Goal: Information Seeking & Learning: Find contact information

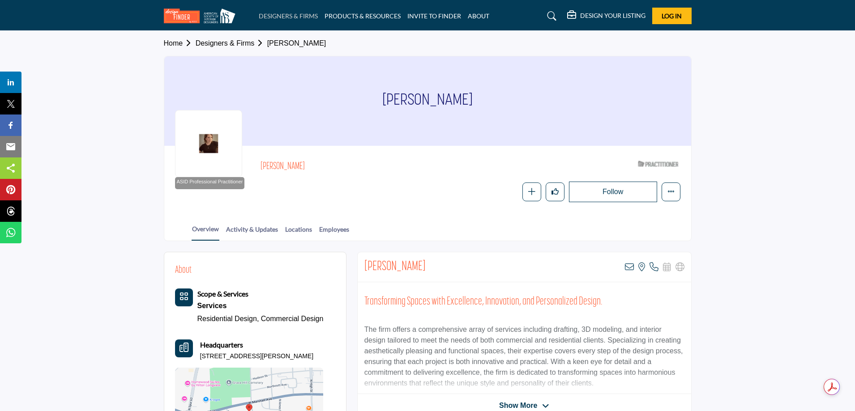
click at [297, 15] on link "DESIGNERS & FIRMS" at bounding box center [288, 16] width 59 height 8
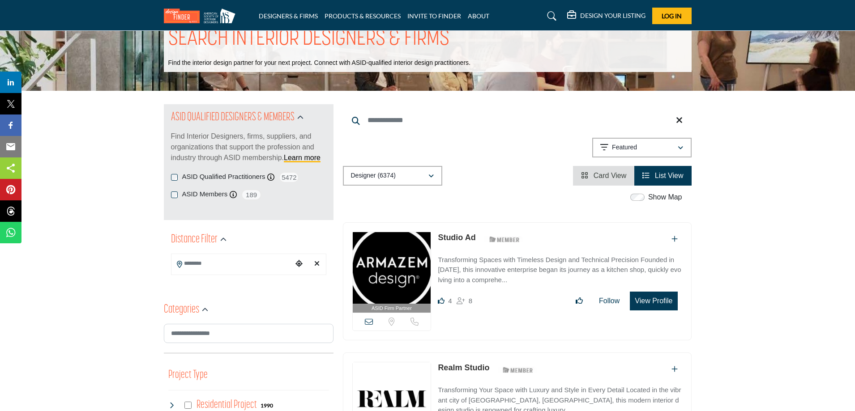
scroll to position [45, 0]
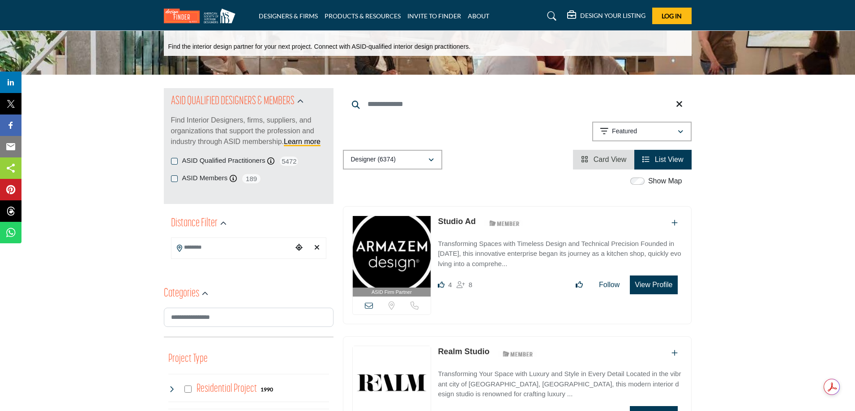
click at [208, 249] on input "Search Location" at bounding box center [231, 247] width 121 height 17
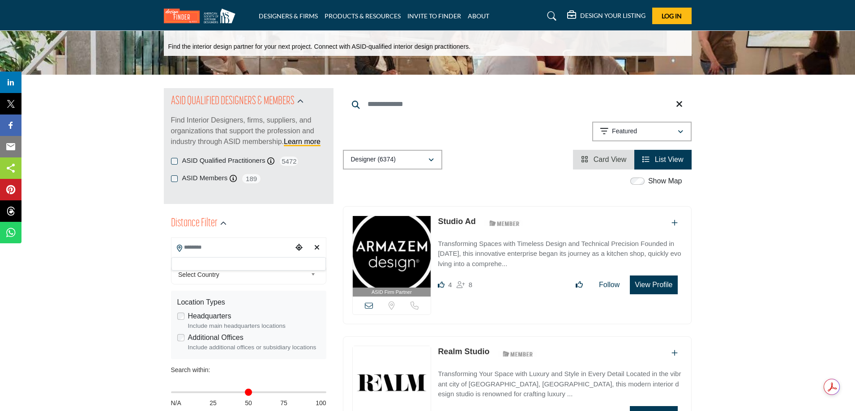
click at [243, 248] on input "Search Location" at bounding box center [231, 247] width 121 height 17
type input "**********"
click at [237, 275] on span "Select Country" at bounding box center [242, 274] width 129 height 11
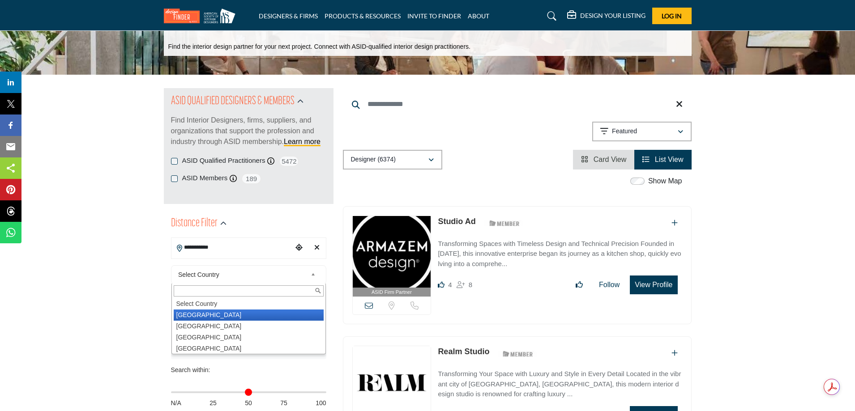
click at [214, 315] on li "United States" at bounding box center [249, 315] width 150 height 11
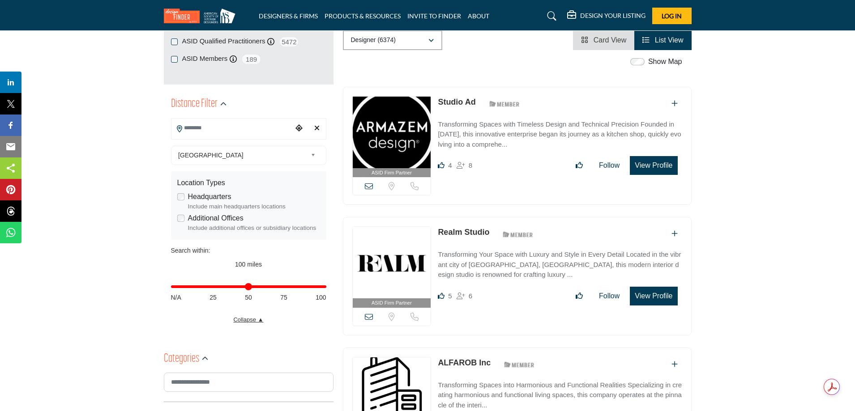
scroll to position [179, 0]
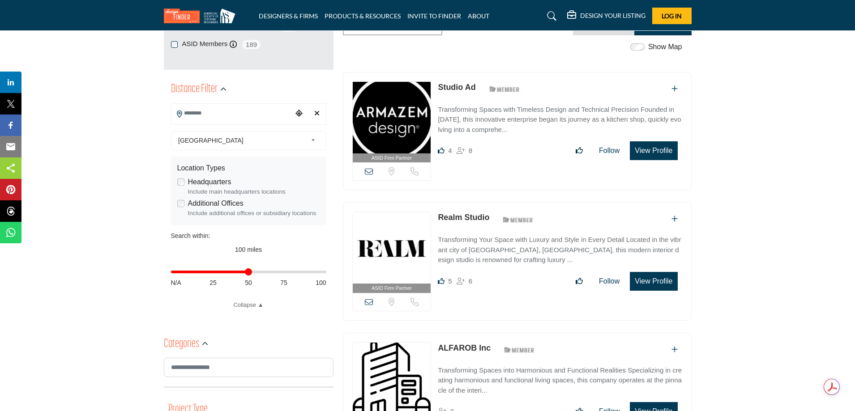
drag, startPoint x: 322, startPoint y: 273, endPoint x: 247, endPoint y: 281, distance: 76.0
type input "**"
click at [247, 273] on input "Distance in miles" at bounding box center [248, 272] width 155 height 2
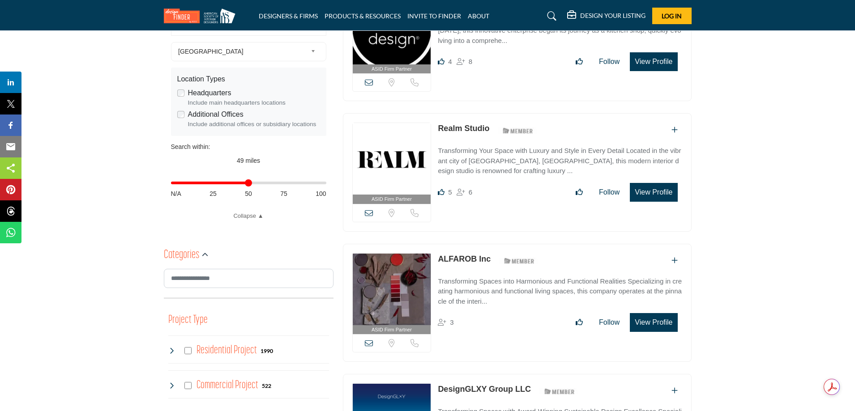
scroll to position [269, 0]
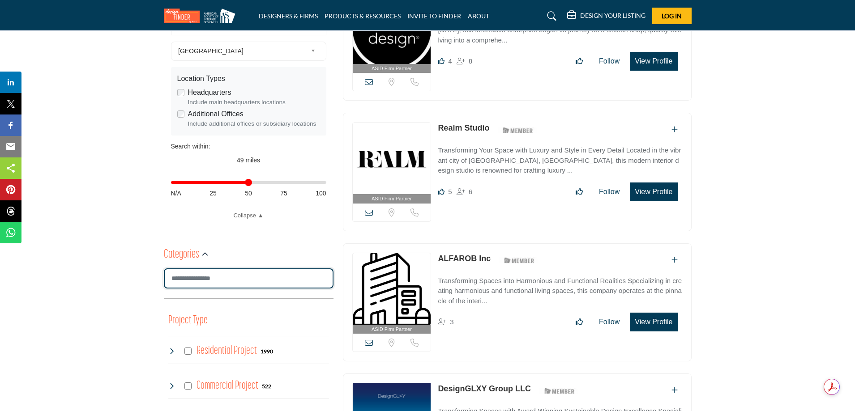
click at [237, 279] on input "Search Category" at bounding box center [249, 279] width 170 height 20
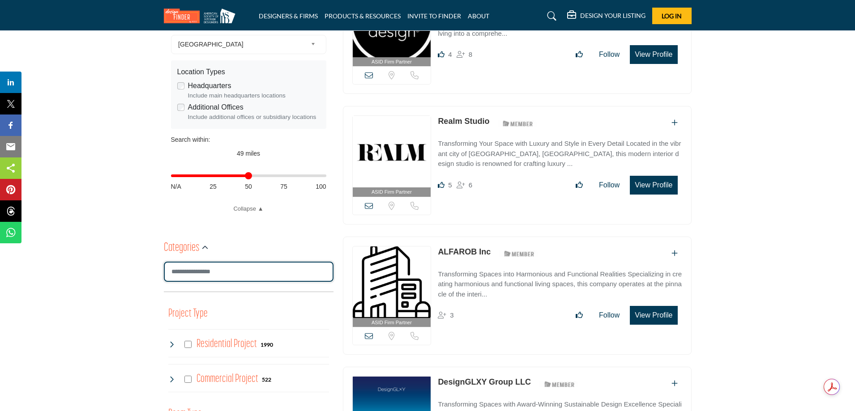
scroll to position [448, 0]
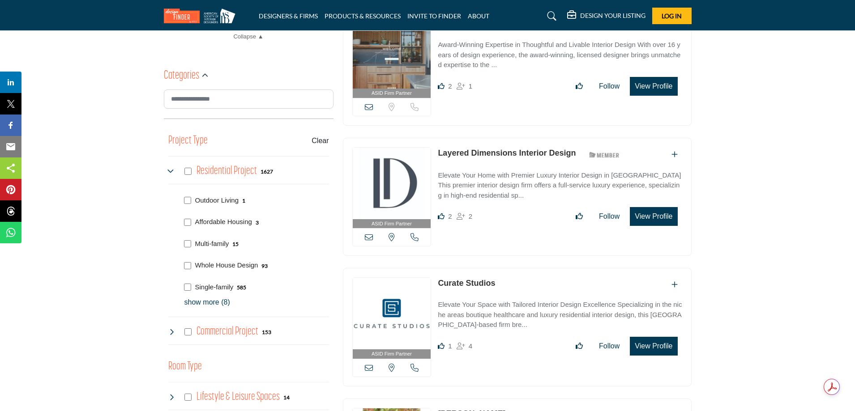
scroll to position [582, 0]
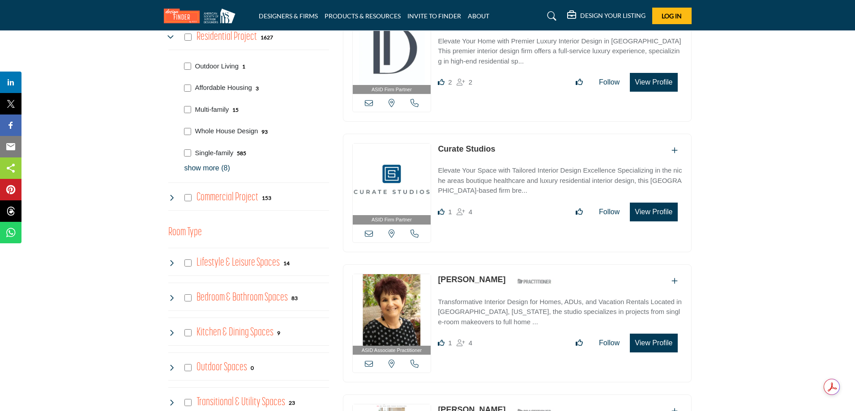
click at [172, 199] on icon at bounding box center [171, 197] width 7 height 7
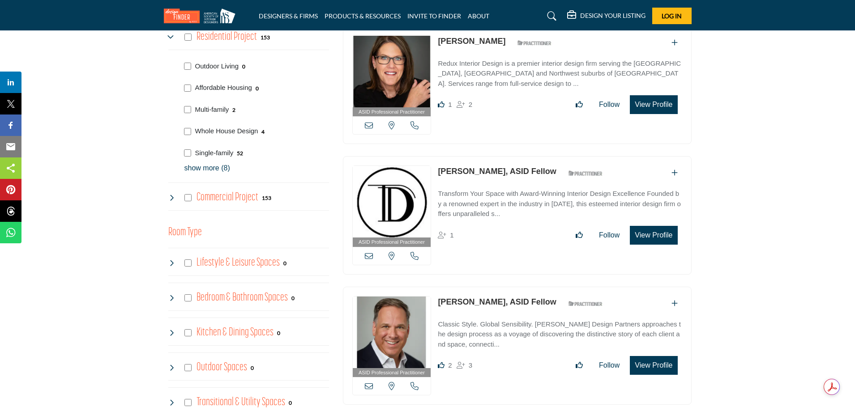
click at [173, 197] on icon at bounding box center [171, 197] width 7 height 7
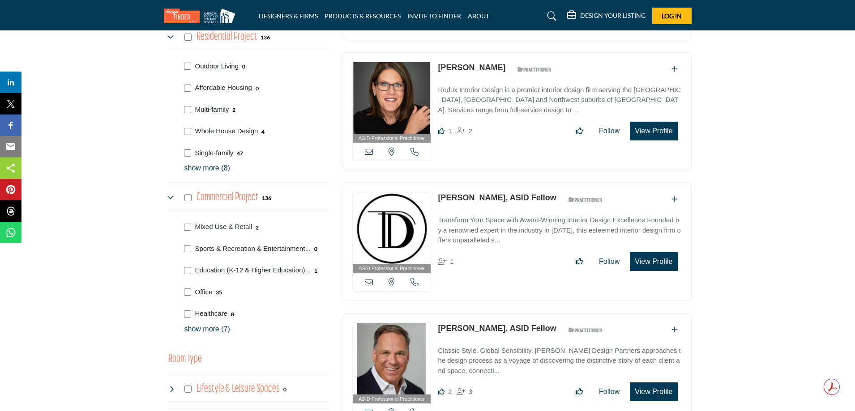
click at [201, 327] on p "show more (7)" at bounding box center [256, 329] width 145 height 11
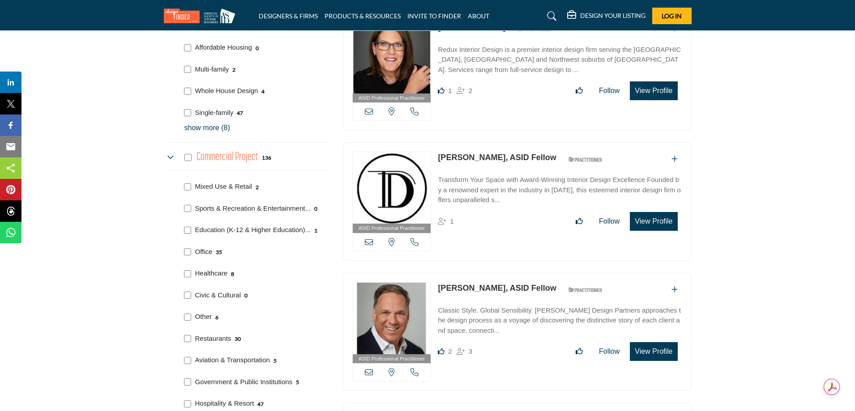
scroll to position [671, 0]
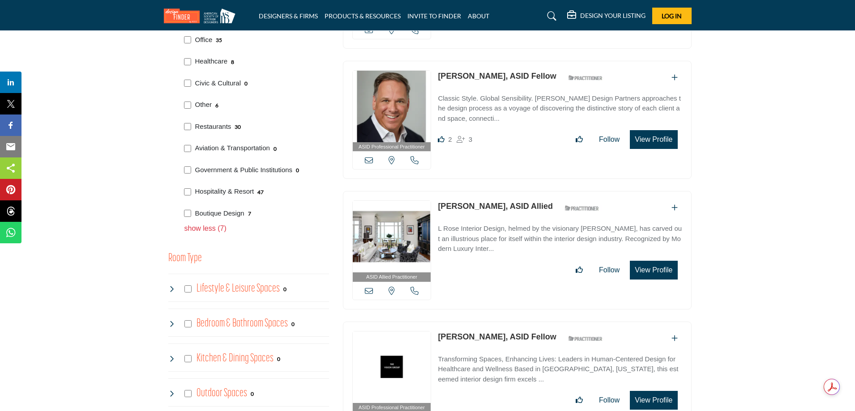
scroll to position [851, 0]
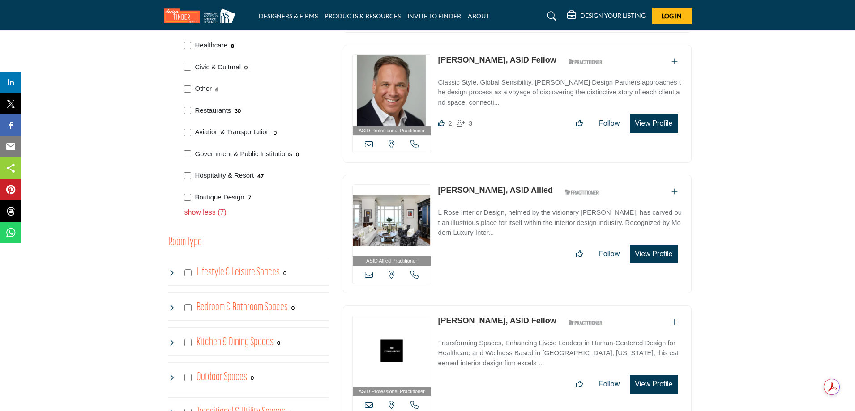
click at [171, 272] on icon at bounding box center [171, 272] width 7 height 7
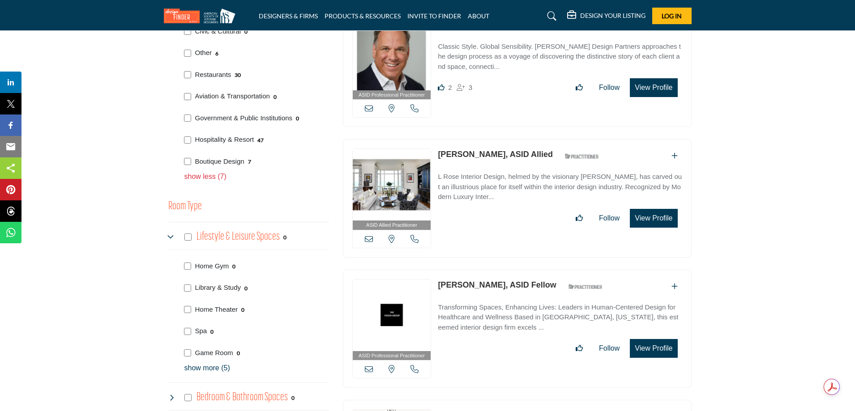
scroll to position [940, 0]
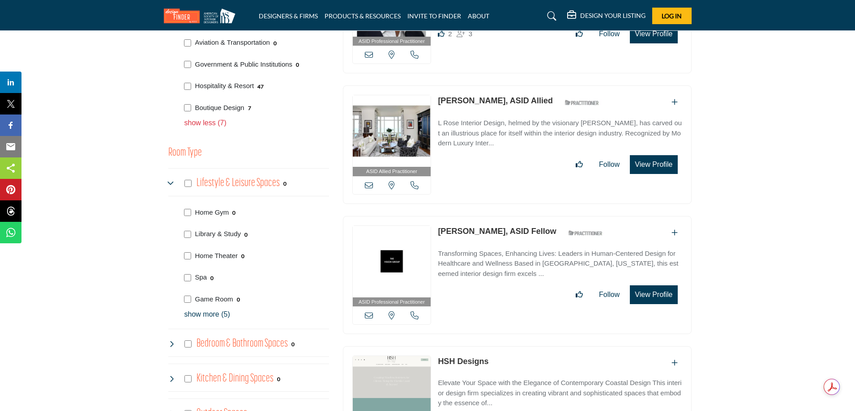
click at [216, 314] on p "show more (5)" at bounding box center [256, 314] width 145 height 11
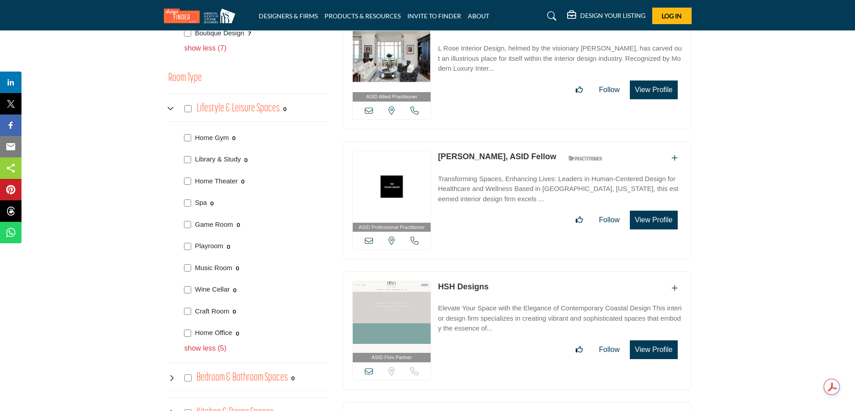
scroll to position [1030, 0]
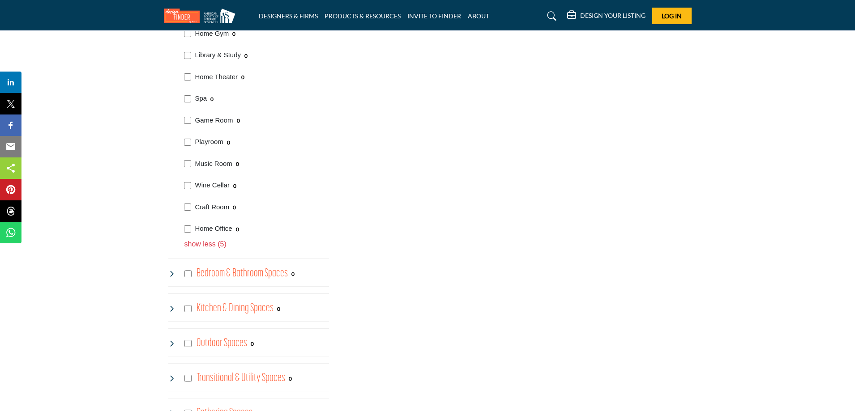
scroll to position [1164, 0]
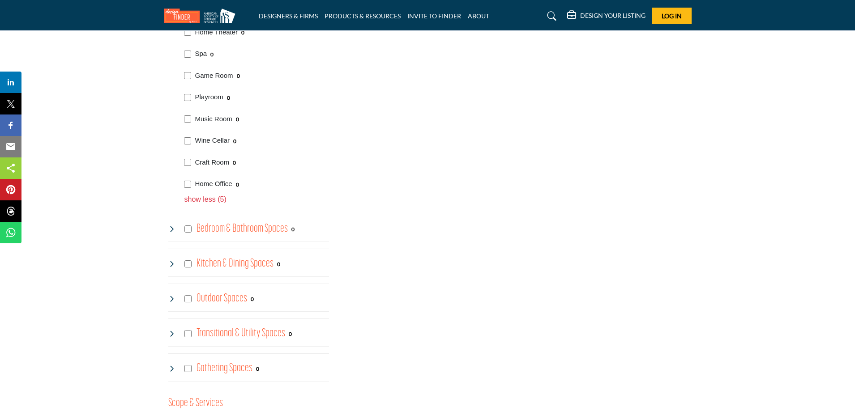
click at [173, 228] on icon at bounding box center [171, 229] width 7 height 7
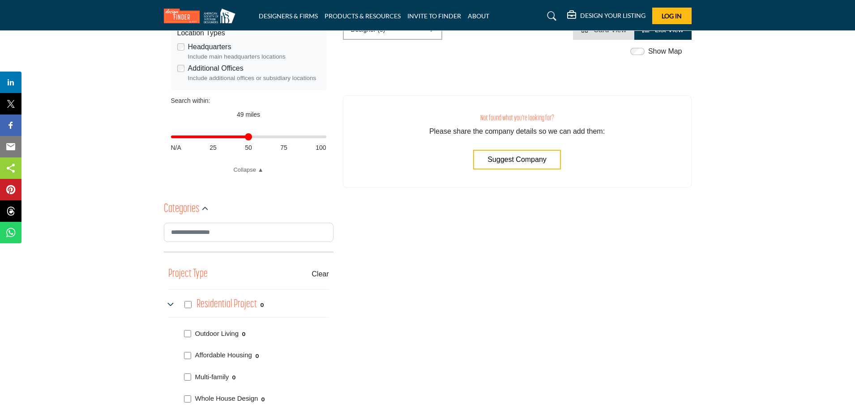
scroll to position [313, 0]
click at [321, 275] on buton "Clear" at bounding box center [320, 275] width 17 height 11
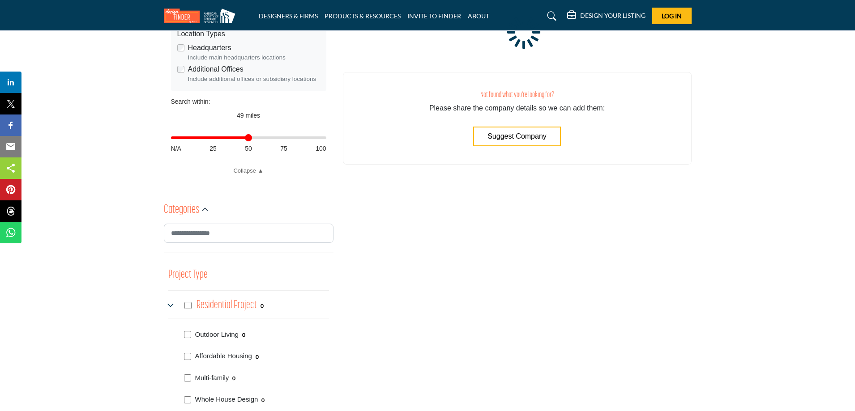
click at [168, 305] on icon at bounding box center [171, 305] width 7 height 7
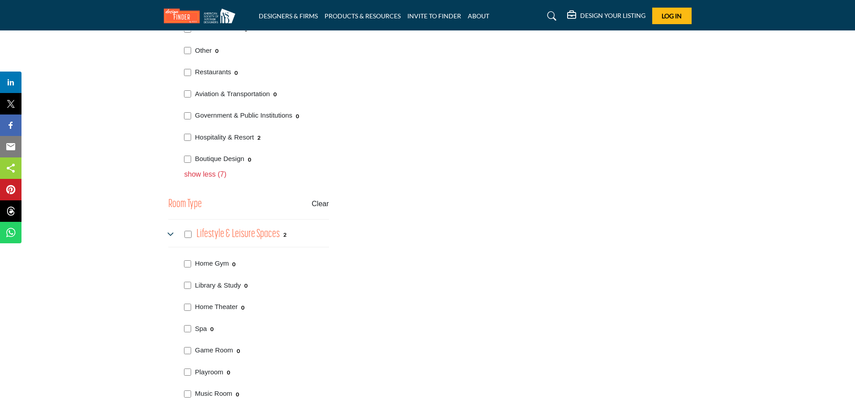
scroll to position [761, 0]
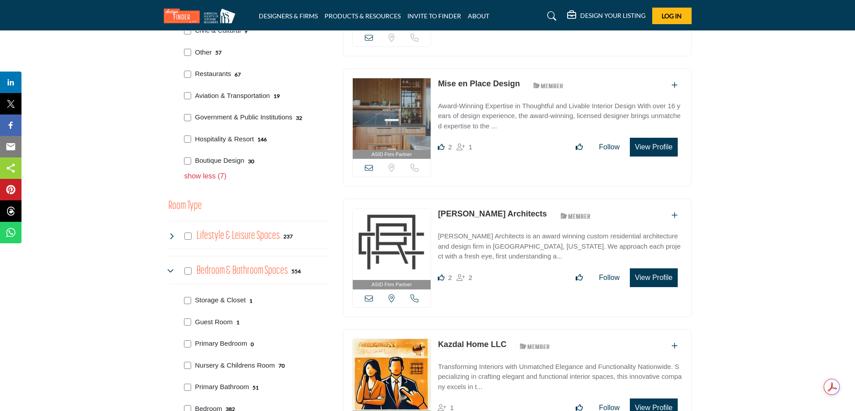
click at [169, 270] on icon at bounding box center [171, 271] width 7 height 7
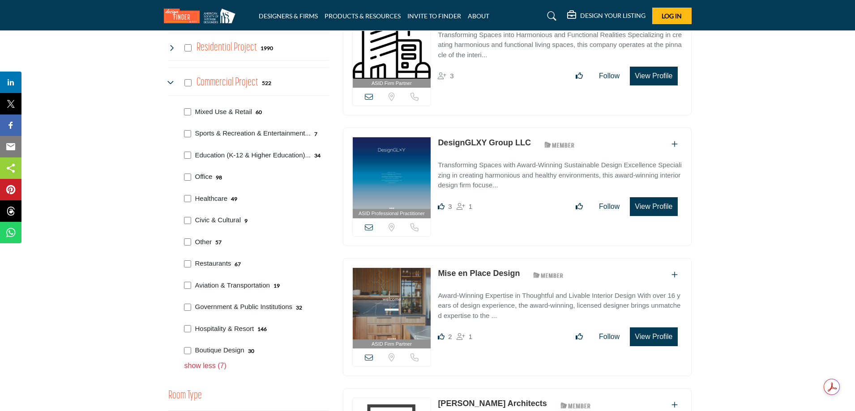
scroll to position [492, 0]
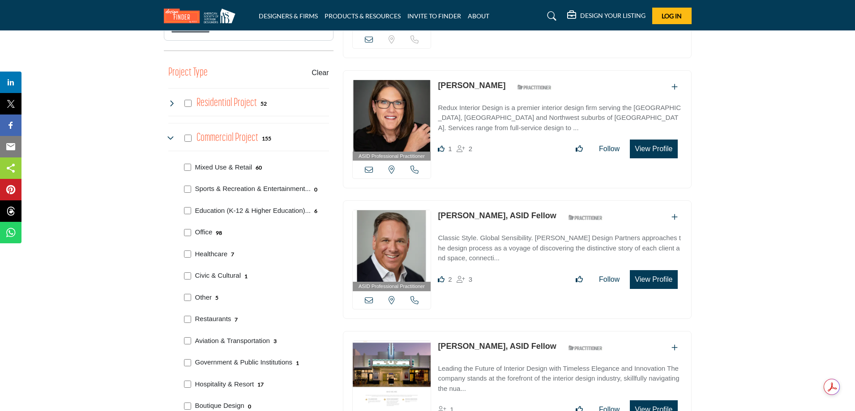
scroll to position [537, 0]
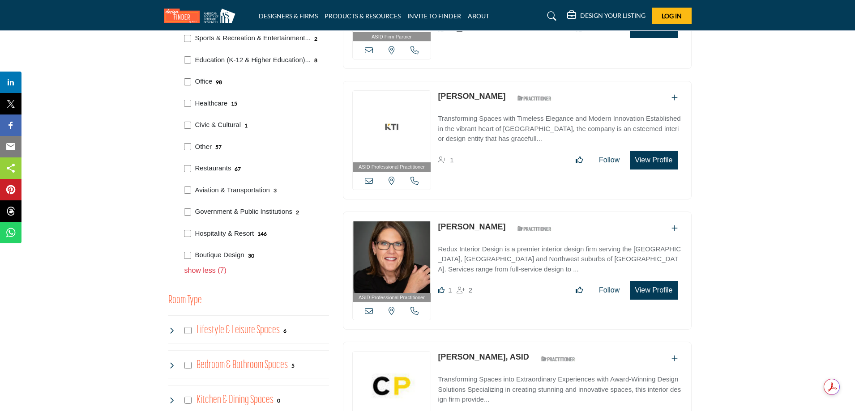
scroll to position [671, 0]
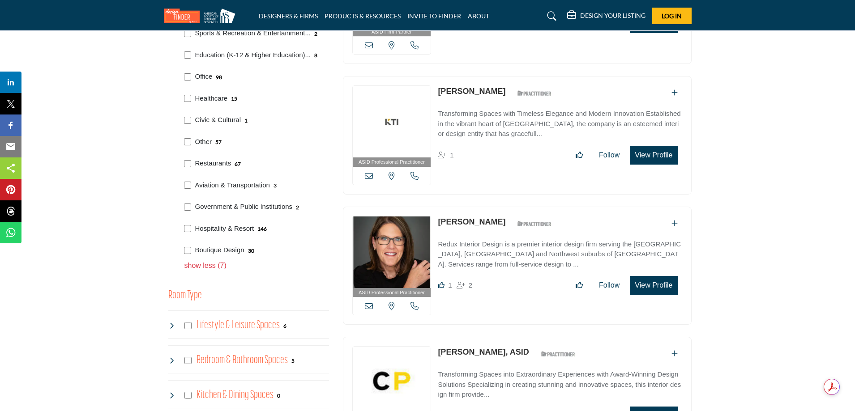
click at [398, 251] on img at bounding box center [392, 253] width 78 height 72
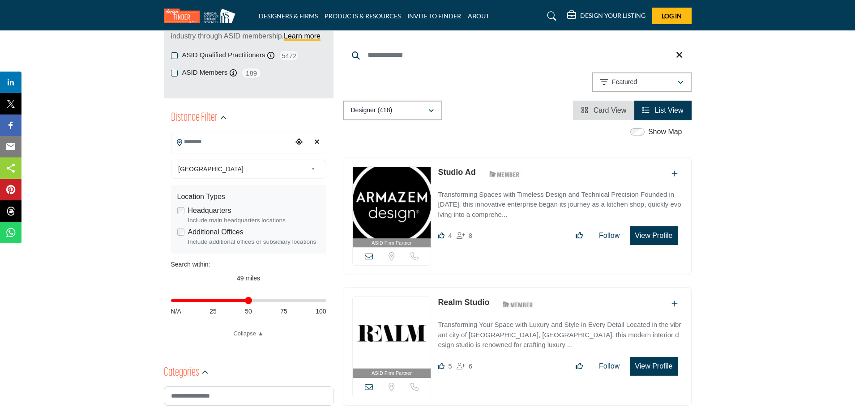
scroll to position [134, 0]
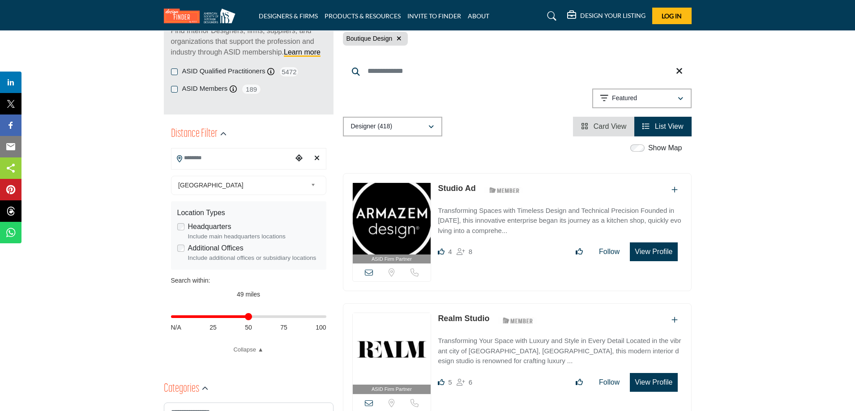
click at [198, 162] on input "Search Location" at bounding box center [231, 158] width 121 height 17
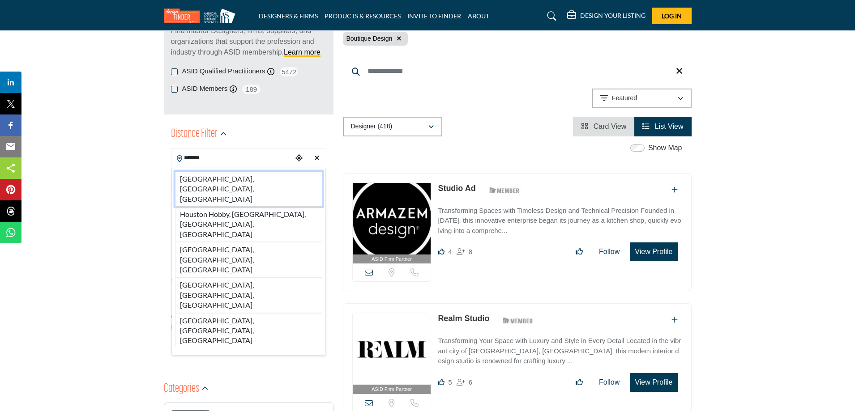
click at [215, 180] on li "Houston, TX, USA" at bounding box center [248, 188] width 147 height 35
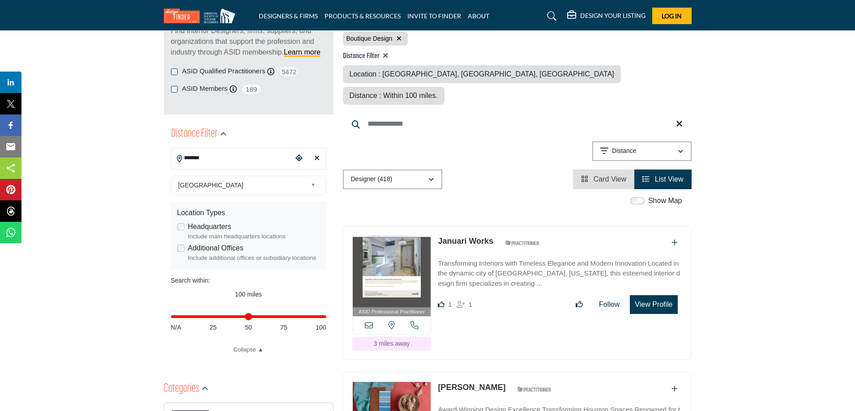
type input "**********"
type input "***"
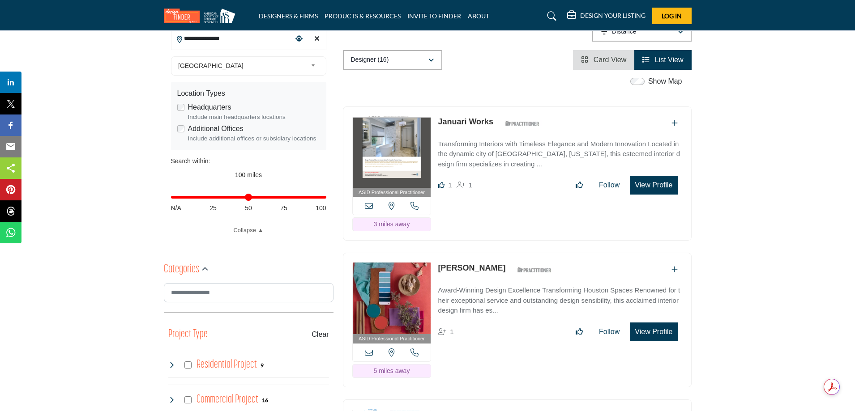
scroll to position [134, 0]
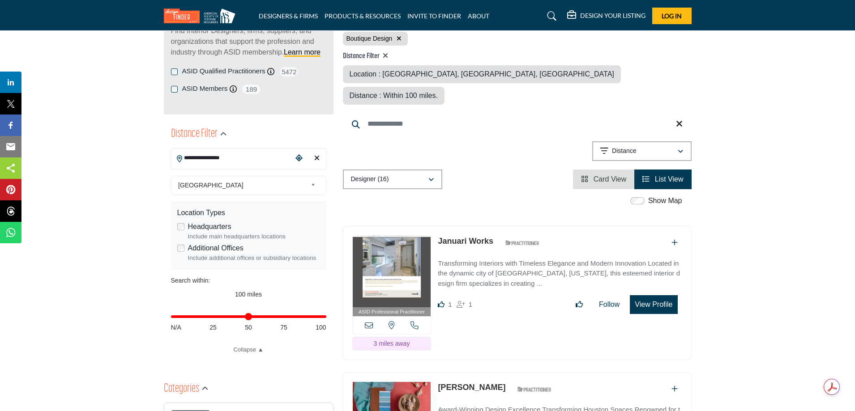
click at [392, 248] on img at bounding box center [392, 272] width 78 height 72
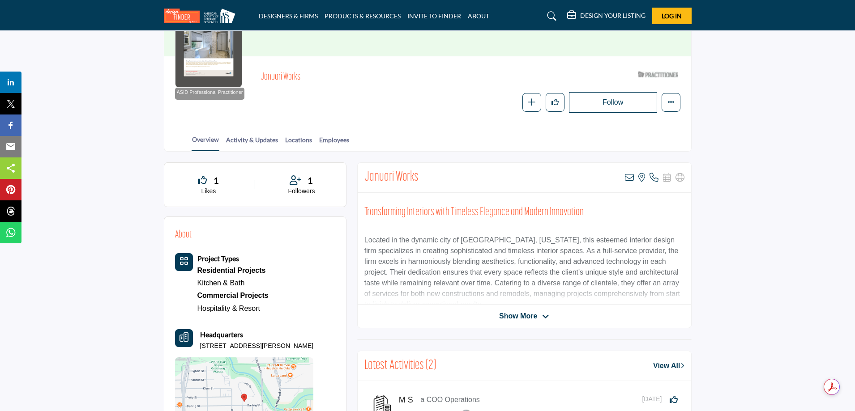
click at [535, 314] on span "Show More" at bounding box center [518, 316] width 38 height 11
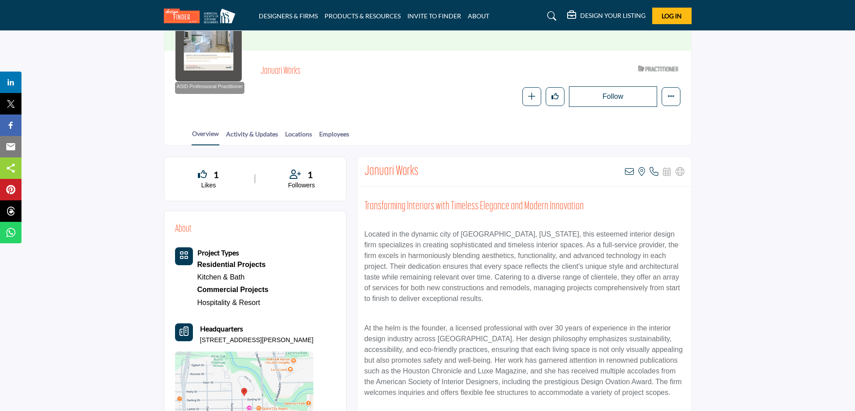
scroll to position [90, 0]
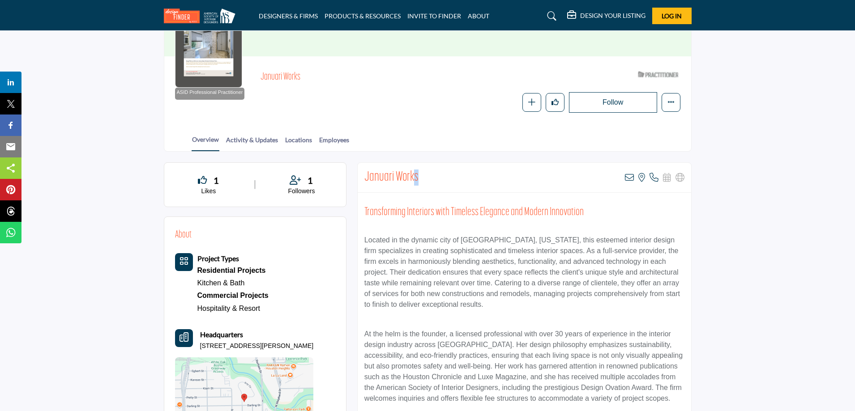
drag, startPoint x: 421, startPoint y: 175, endPoint x: 413, endPoint y: 175, distance: 8.1
click at [413, 175] on div "Januari Works View email address of this listing View the location of this list…" at bounding box center [525, 178] width 334 height 30
click at [497, 184] on div "Januari Works View email address of this listing View the location of this list…" at bounding box center [525, 178] width 334 height 30
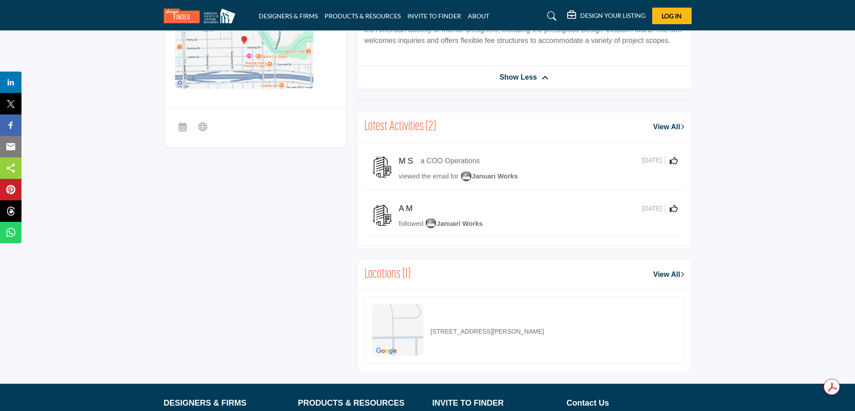
scroll to position [537, 0]
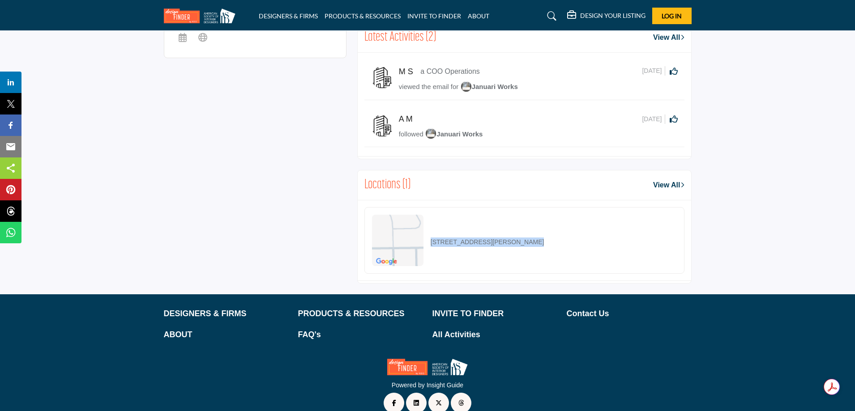
drag, startPoint x: 551, startPoint y: 248, endPoint x: 431, endPoint y: 243, distance: 120.5
click at [431, 243] on div "2310 Roy Cir, 77007-1300, USA" at bounding box center [524, 240] width 320 height 67
copy p "2310 Roy Cir, 77007-1300, USA"
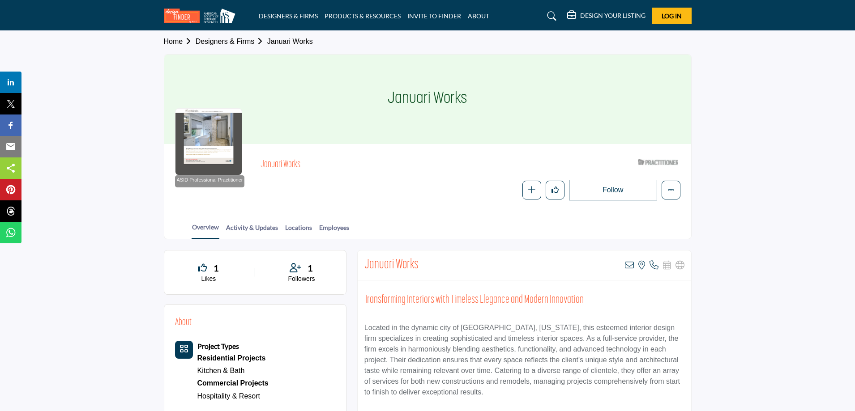
scroll to position [0, 0]
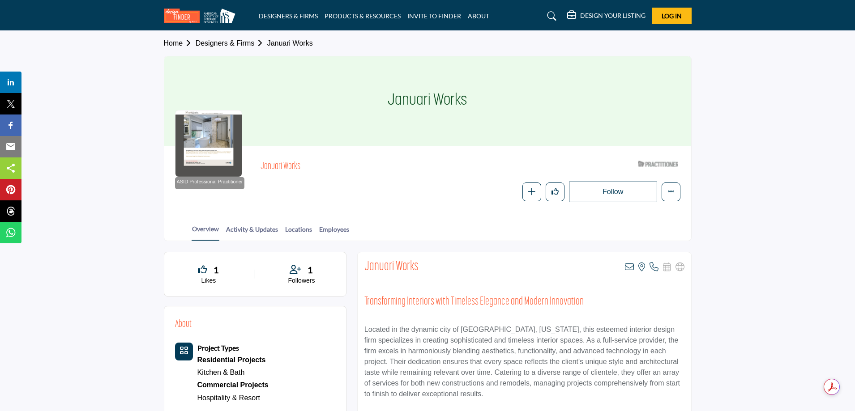
click at [389, 267] on h2 "Januari Works" at bounding box center [391, 267] width 54 height 16
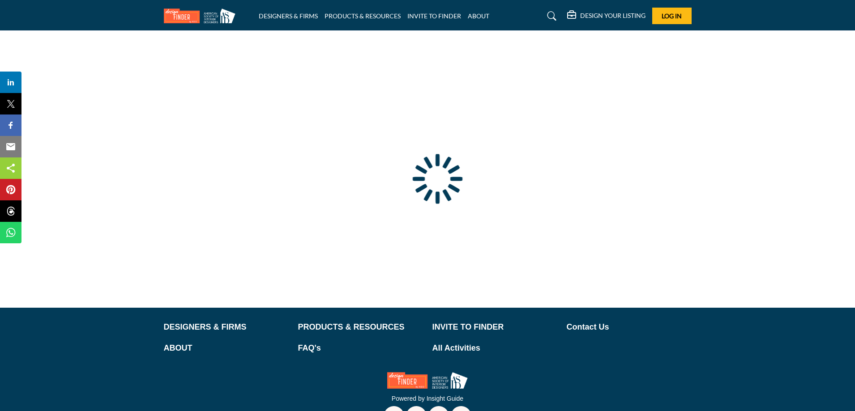
scroll to position [4, 0]
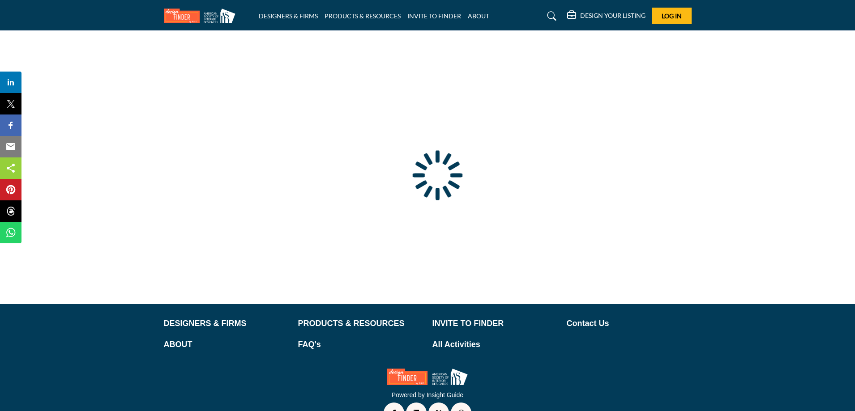
type input "**********"
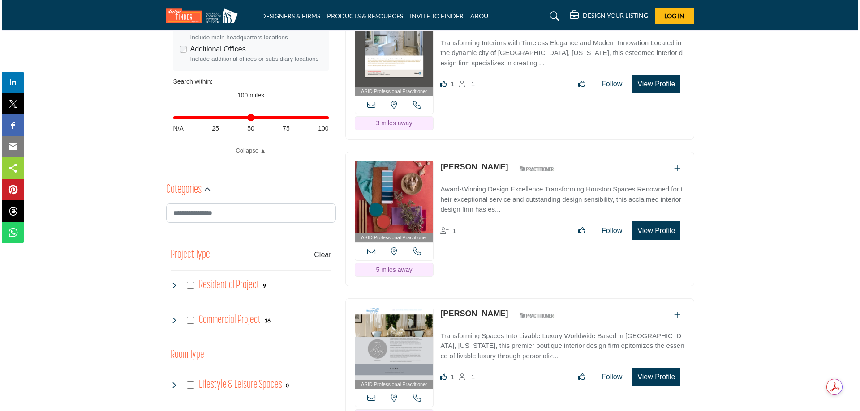
scroll to position [341, 0]
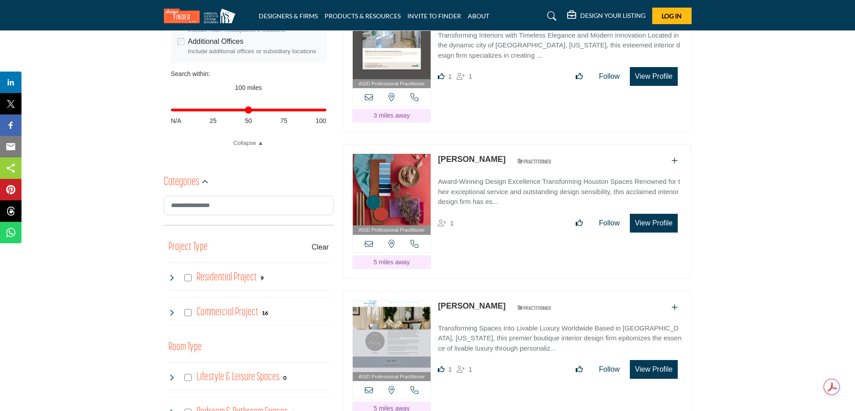
click at [651, 223] on button "View Profile" at bounding box center [653, 223] width 47 height 19
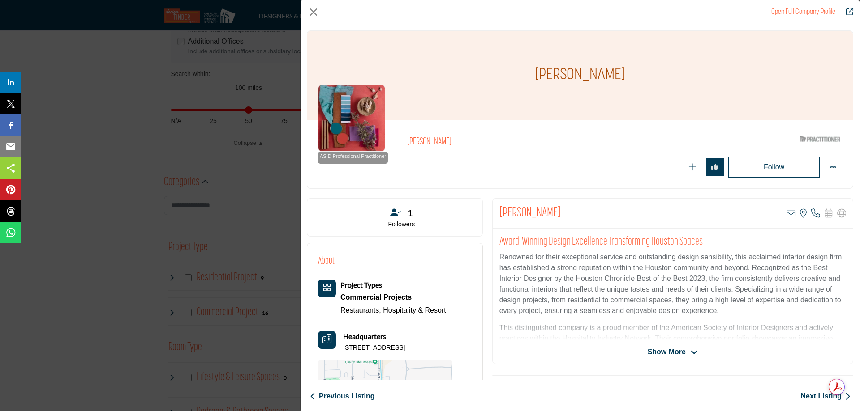
drag, startPoint x: 587, startPoint y: 211, endPoint x: 499, endPoint y: 208, distance: 88.2
click at [499, 208] on div "[PERSON_NAME] View email address of this listing View the location of this list…" at bounding box center [672, 214] width 360 height 30
copy h2 "[PERSON_NAME]"
drag, startPoint x: 447, startPoint y: 350, endPoint x: 343, endPoint y: 345, distance: 103.5
click at [343, 345] on div "Headquarters [STREET_ADDRESS]" at bounding box center [385, 341] width 134 height 21
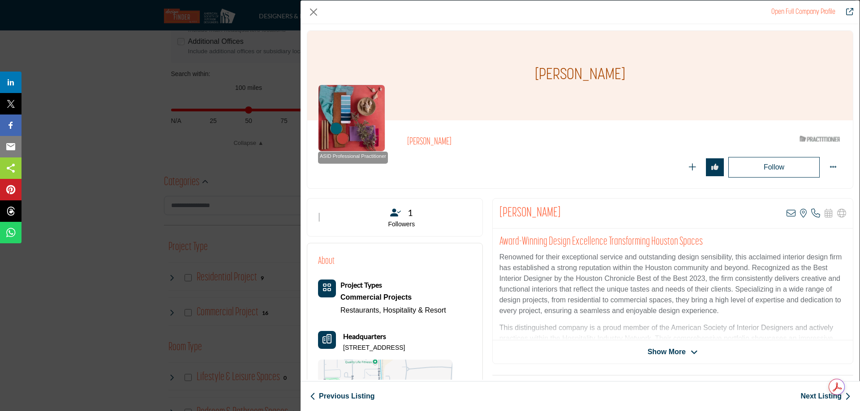
copy p "[STREET_ADDRESS]"
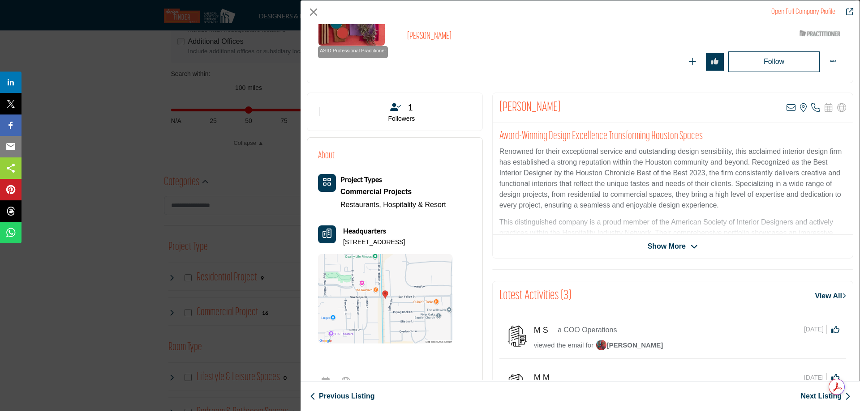
scroll to position [90, 0]
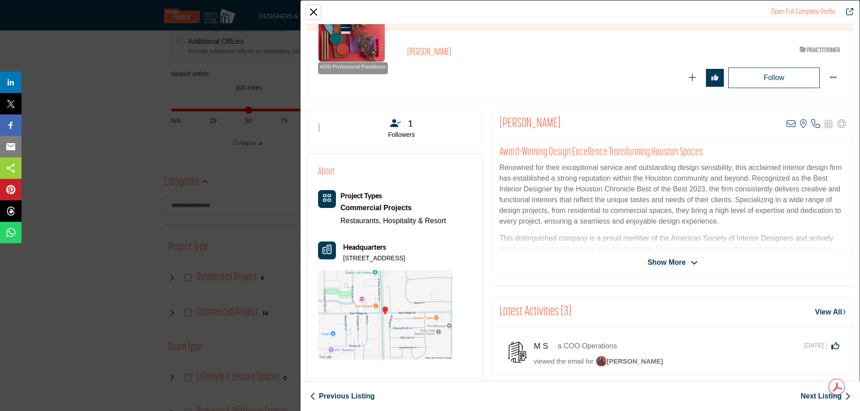
drag, startPoint x: 312, startPoint y: 10, endPoint x: 312, endPoint y: 18, distance: 8.1
click at [312, 10] on button "Close" at bounding box center [313, 11] width 13 height 13
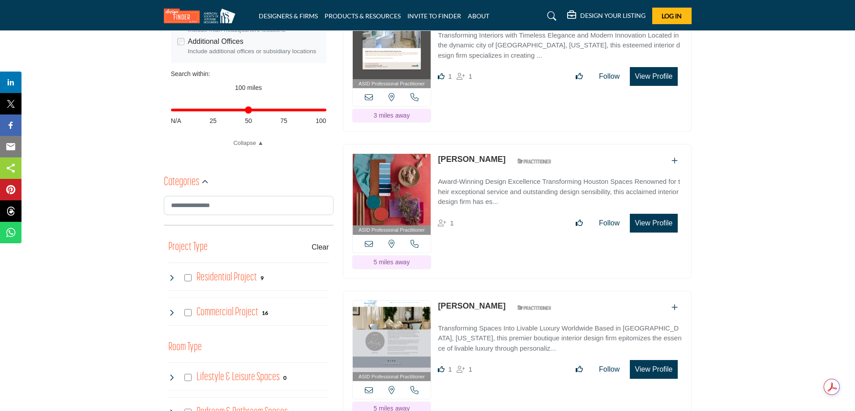
click at [664, 368] on button "View Profile" at bounding box center [653, 369] width 47 height 19
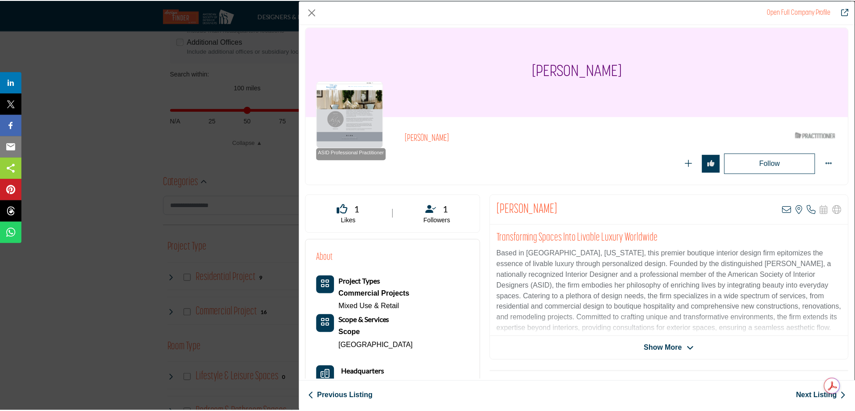
scroll to position [0, 0]
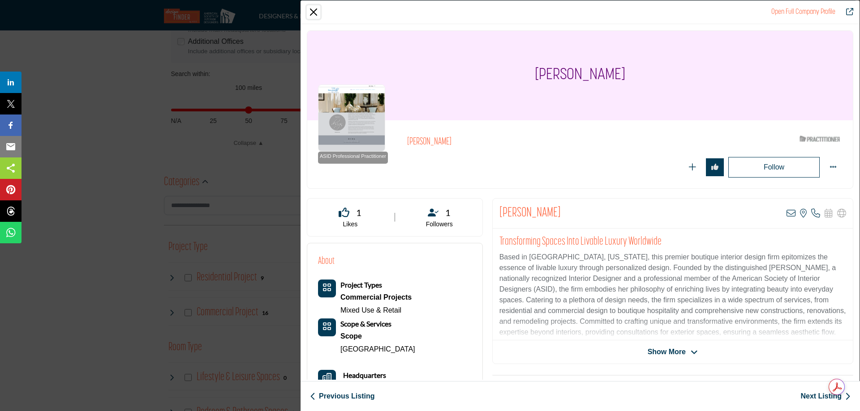
click at [314, 11] on button "Close" at bounding box center [313, 11] width 13 height 13
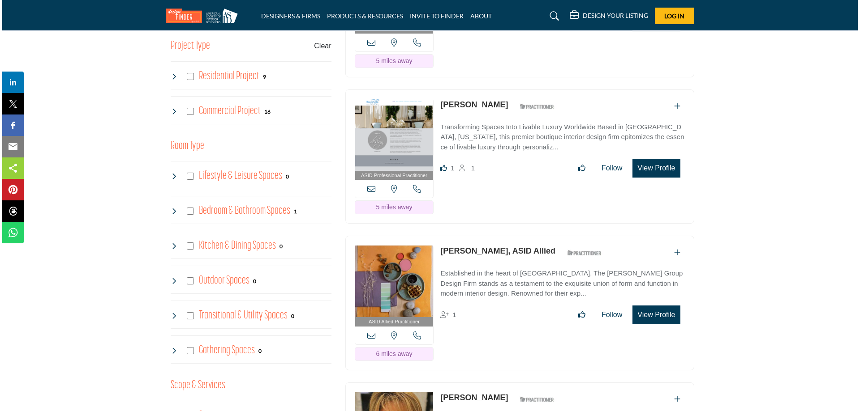
scroll to position [565, 0]
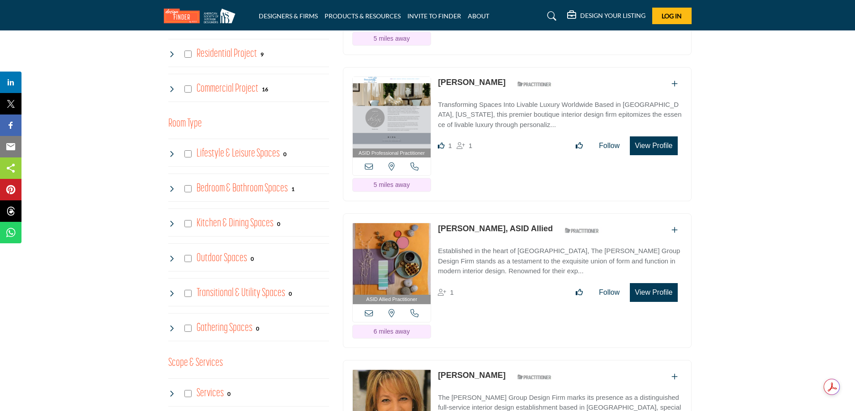
click at [645, 291] on button "View Profile" at bounding box center [653, 292] width 47 height 19
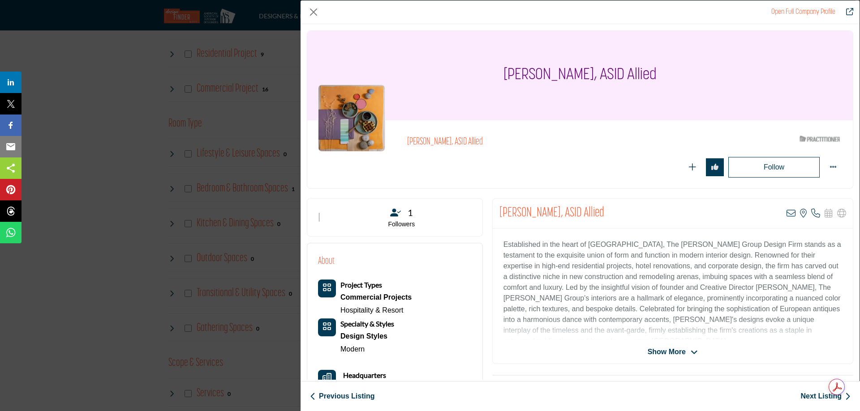
drag, startPoint x: 614, startPoint y: 212, endPoint x: 488, endPoint y: 210, distance: 125.8
copy h2 "[PERSON_NAME], ASID Allied"
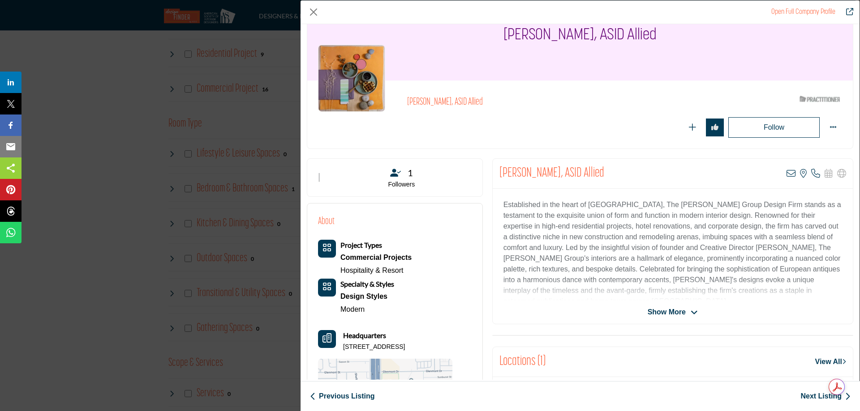
scroll to position [134, 0]
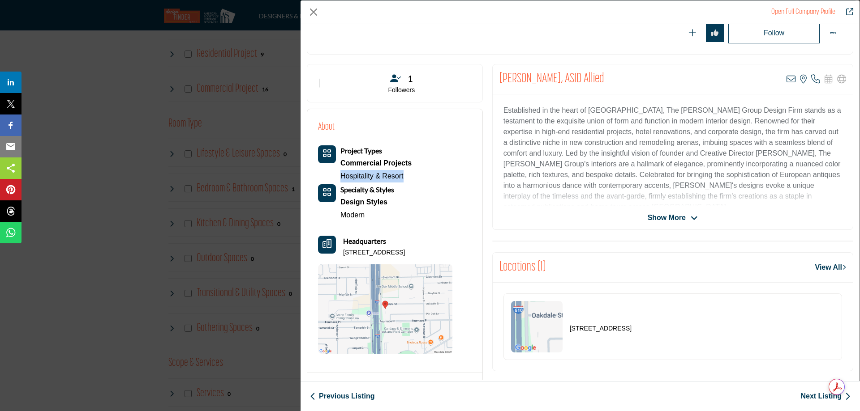
drag, startPoint x: 406, startPoint y: 176, endPoint x: 340, endPoint y: 175, distance: 66.3
click at [340, 175] on div "Hospitality & Resort" at bounding box center [375, 176] width 71 height 13
copy link "Hospitality & Resort"
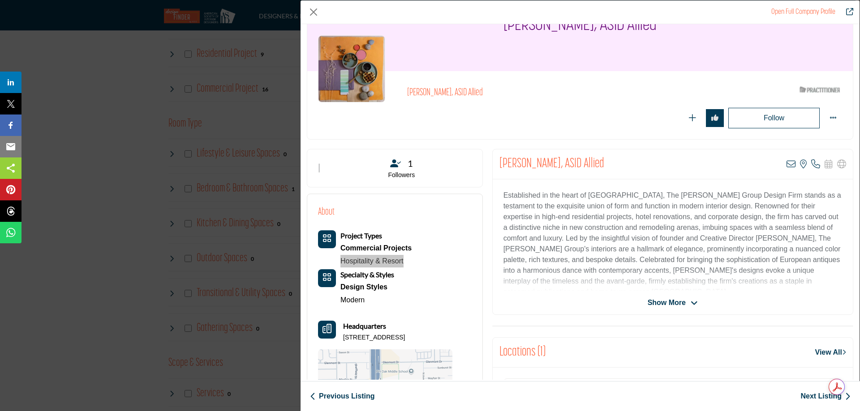
scroll to position [0, 0]
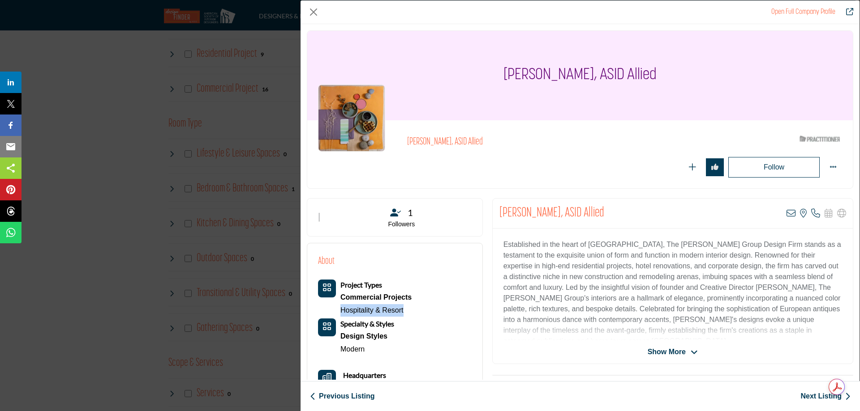
drag, startPoint x: 496, startPoint y: 139, endPoint x: 372, endPoint y: 135, distance: 124.5
click at [372, 137] on div "Marianne Newall, ASID Allied ASID Qualified Practitioner who validates work and…" at bounding box center [580, 154] width 524 height 47
copy div "[PERSON_NAME], ASID Allied"
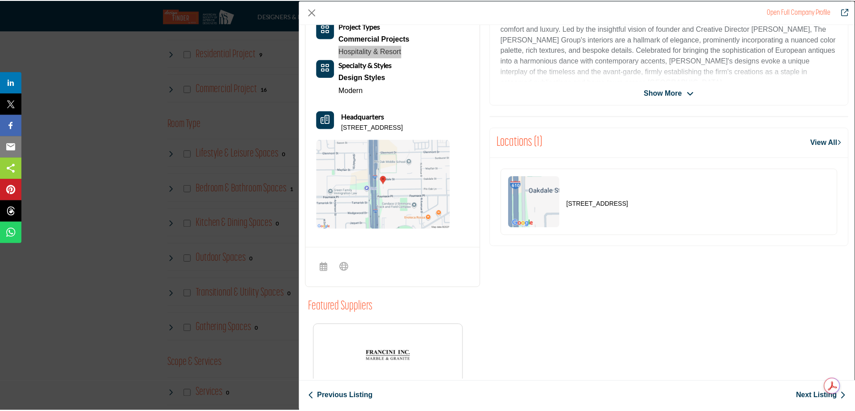
scroll to position [260, 0]
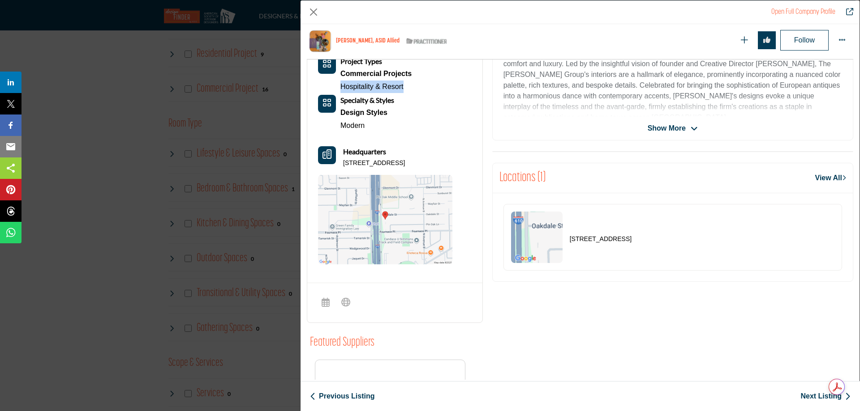
drag, startPoint x: 377, startPoint y: 175, endPoint x: 340, endPoint y: 165, distance: 38.0
click at [340, 165] on div "Headquarters 5909 West Loop S Ste 115, 77401-2407, USA" at bounding box center [385, 156] width 134 height 21
copy p "5909 West Loop S Ste 115, 77401-2407, USA"
drag, startPoint x: 312, startPoint y: 13, endPoint x: 316, endPoint y: 21, distance: 9.2
click at [312, 13] on button "Close" at bounding box center [313, 11] width 13 height 13
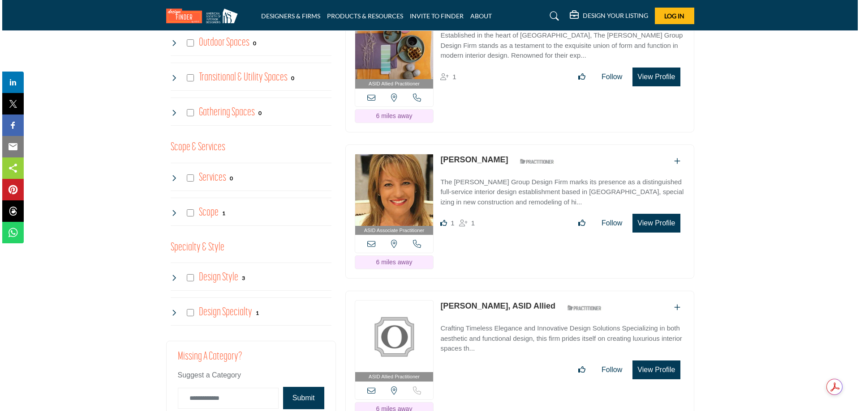
scroll to position [789, 0]
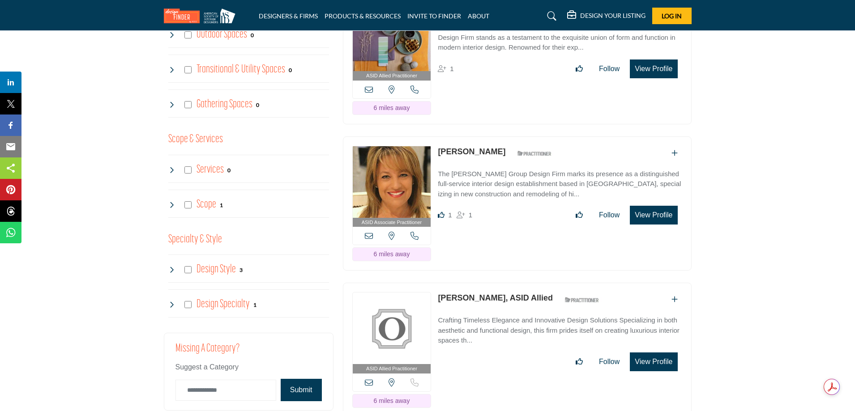
click at [646, 212] on button "View Profile" at bounding box center [653, 215] width 47 height 19
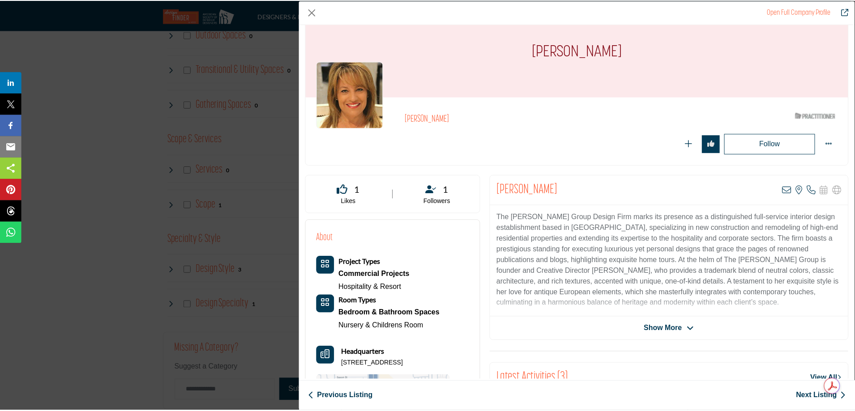
scroll to position [45, 0]
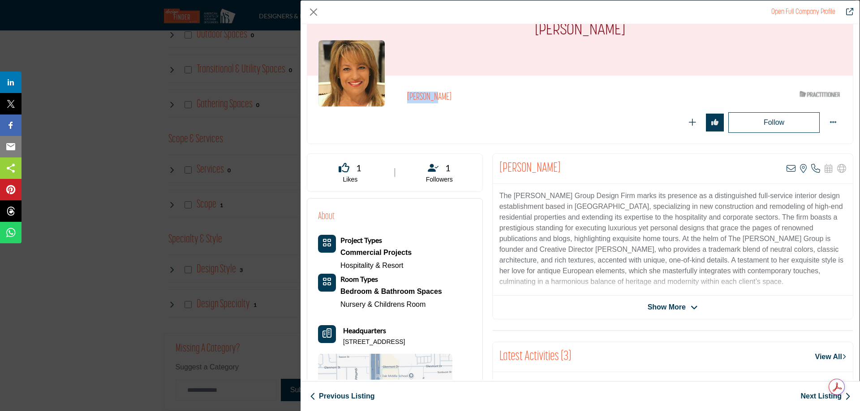
drag, startPoint x: 444, startPoint y: 95, endPoint x: 405, endPoint y: 93, distance: 39.4
click at [405, 93] on div "Tami Owen ASID Qualified Practitioner who validates work and experience to hold…" at bounding box center [580, 109] width 524 height 47
copy h2 "[PERSON_NAME]"
click at [408, 265] on div "Hospitality & Resort" at bounding box center [375, 266] width 71 height 13
drag, startPoint x: 403, startPoint y: 265, endPoint x: 341, endPoint y: 265, distance: 62.2
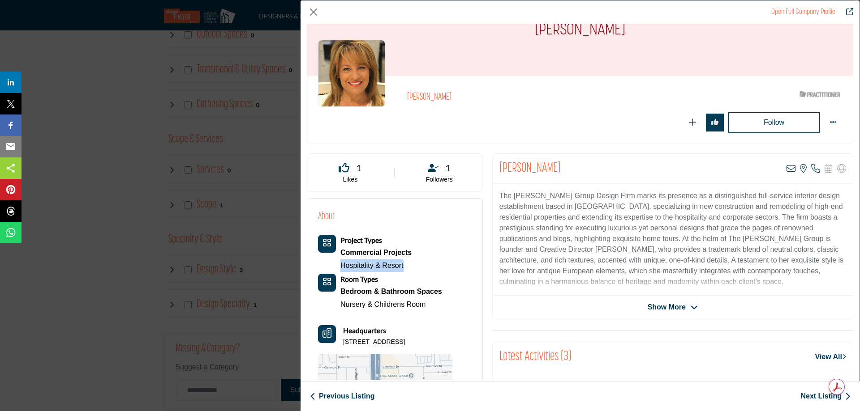
click at [341, 265] on div "Hospitality & Resort" at bounding box center [375, 266] width 71 height 13
copy link "Hospitality & Resort"
drag, startPoint x: 350, startPoint y: 352, endPoint x: 343, endPoint y: 346, distance: 9.2
click at [343, 346] on p "5909 West Loop S Ste 115, 77401-2407, USA" at bounding box center [374, 342] width 62 height 9
copy p "5909 West Loop S Ste 115, 77401-2407, USA"
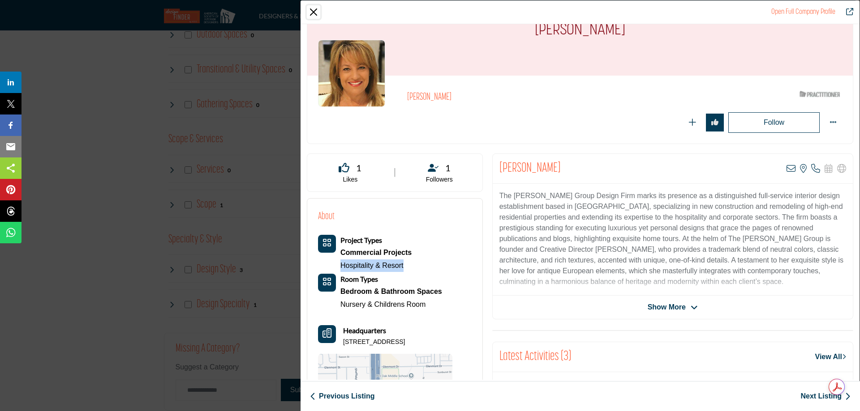
click at [311, 9] on button "Close" at bounding box center [313, 11] width 13 height 13
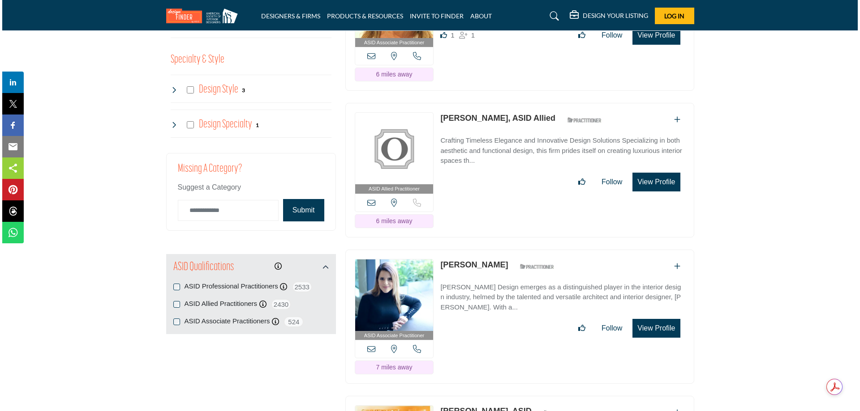
scroll to position [1013, 0]
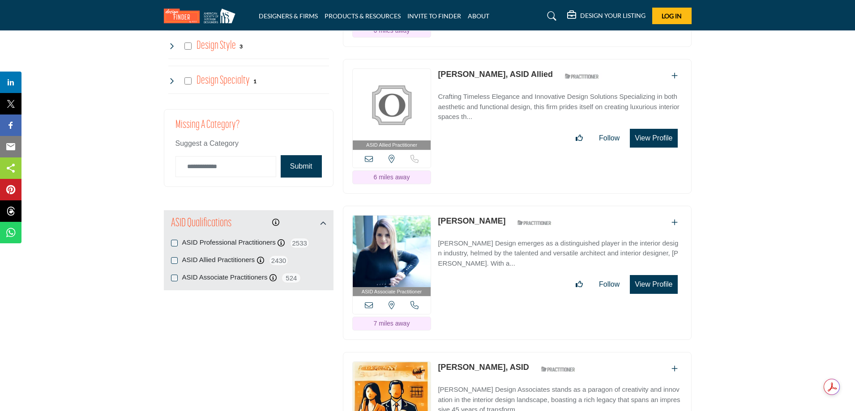
click at [649, 286] on button "View Profile" at bounding box center [653, 284] width 47 height 19
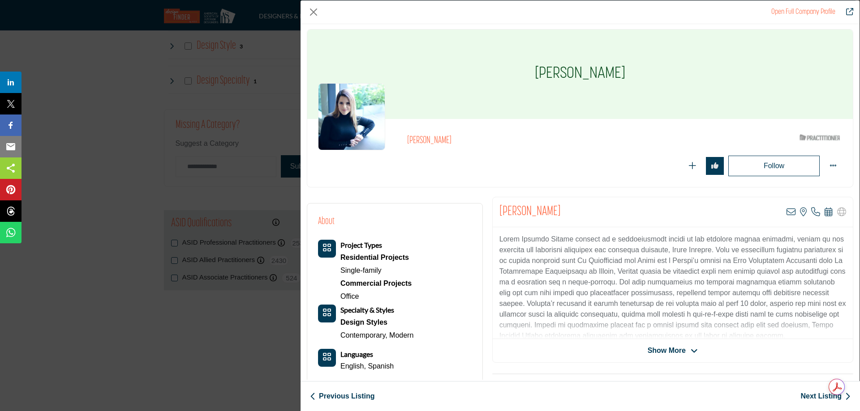
scroll to position [0, 0]
drag, startPoint x: 466, startPoint y: 145, endPoint x: 406, endPoint y: 143, distance: 60.5
click at [407, 143] on h2 "[PERSON_NAME]" at bounding box center [530, 143] width 246 height 12
copy h2 "[PERSON_NAME]"
drag, startPoint x: 361, startPoint y: 299, endPoint x: 338, endPoint y: 295, distance: 24.1
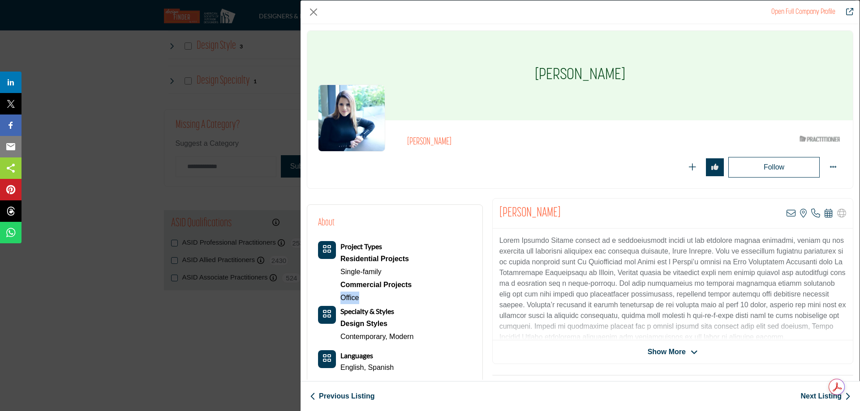
click at [338, 295] on div "Project Types Residential Projects Single-family Commercial Projects Office" at bounding box center [365, 272] width 94 height 63
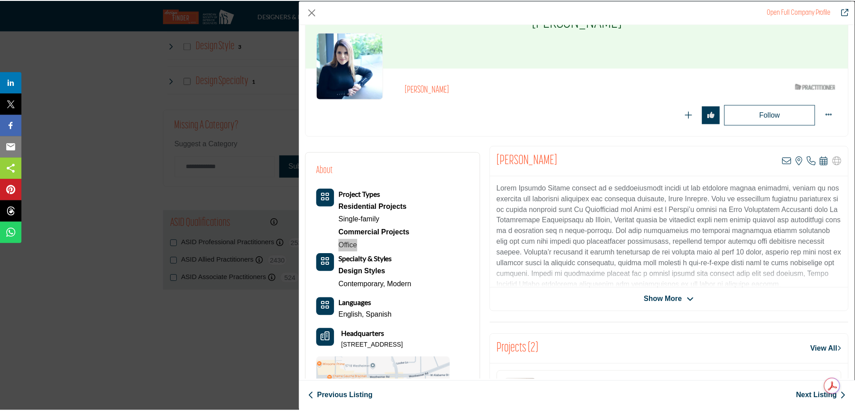
scroll to position [215, 0]
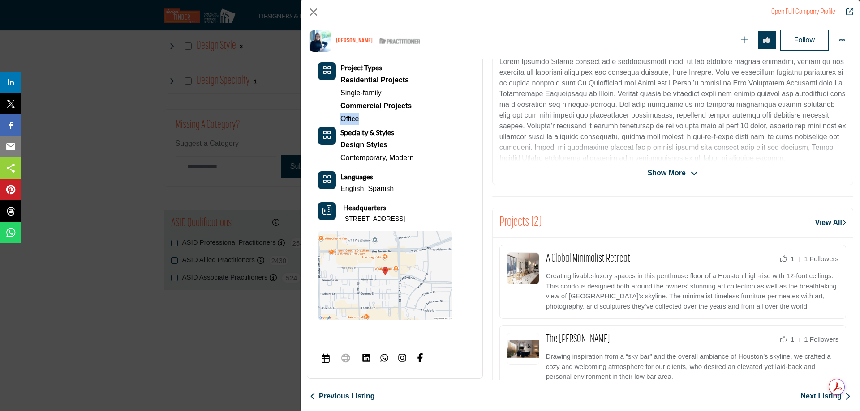
drag, startPoint x: 449, startPoint y: 218, endPoint x: 343, endPoint y: 222, distance: 105.7
click at [343, 222] on div "Headquarters 5616 Winsome Ln, 77057-5730, USA" at bounding box center [385, 212] width 134 height 21
click at [312, 14] on button "Close" at bounding box center [313, 11] width 13 height 13
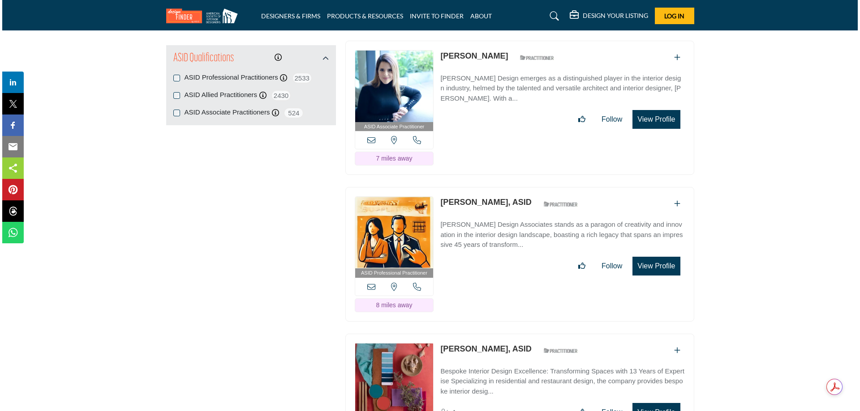
scroll to position [1192, 0]
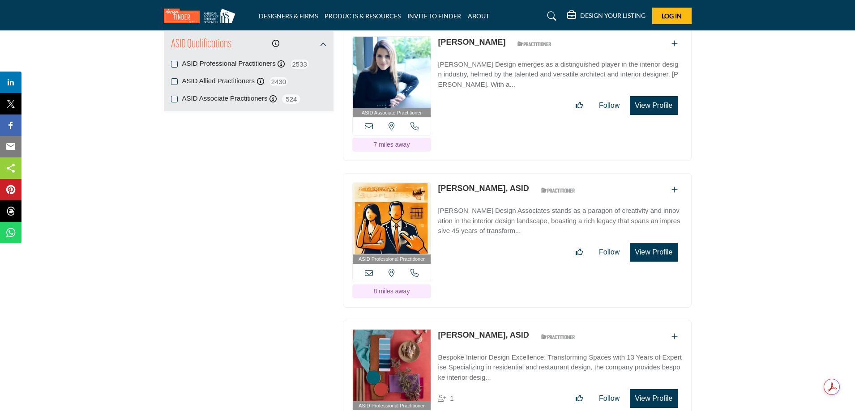
drag, startPoint x: 647, startPoint y: 246, endPoint x: 629, endPoint y: 247, distance: 17.5
click at [647, 247] on button "View Profile" at bounding box center [653, 252] width 47 height 19
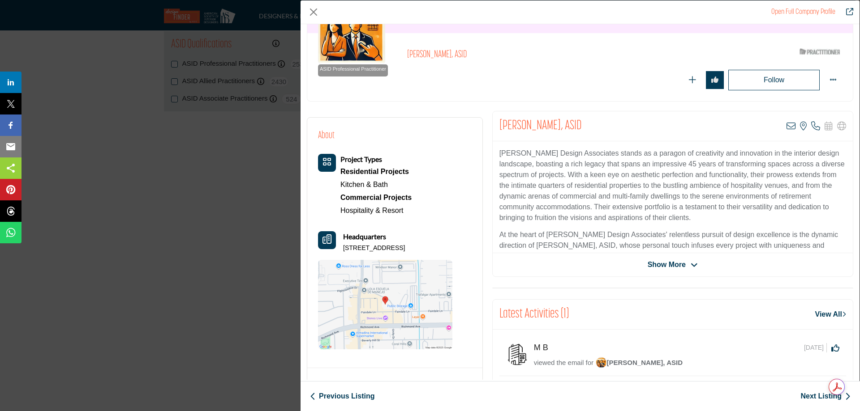
scroll to position [90, 0]
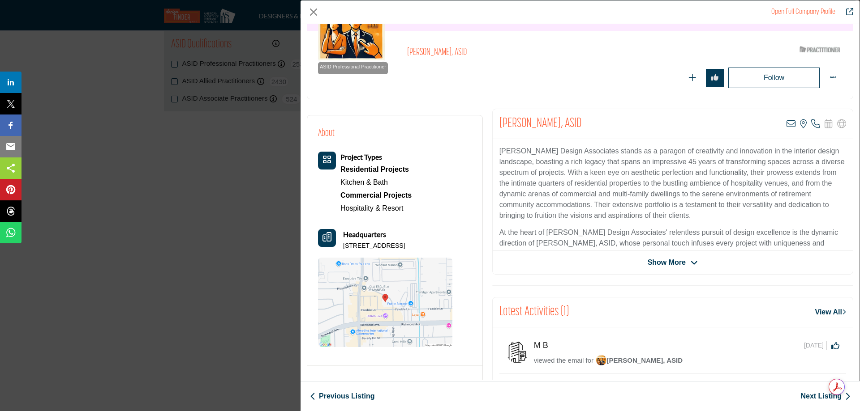
drag, startPoint x: 468, startPoint y: 56, endPoint x: 405, endPoint y: 56, distance: 63.1
click at [405, 56] on div "ASID Professional Practitioner ASID Professional Practitioners have successfull…" at bounding box center [580, 65] width 524 height 47
click at [407, 213] on div "Hospitality & Resort" at bounding box center [375, 208] width 71 height 13
drag, startPoint x: 404, startPoint y: 212, endPoint x: 339, endPoint y: 214, distance: 65.0
click at [339, 214] on div "Project Types Residential Projects Kitchen & Bath Commercial Projects Hospitali…" at bounding box center [365, 183] width 94 height 63
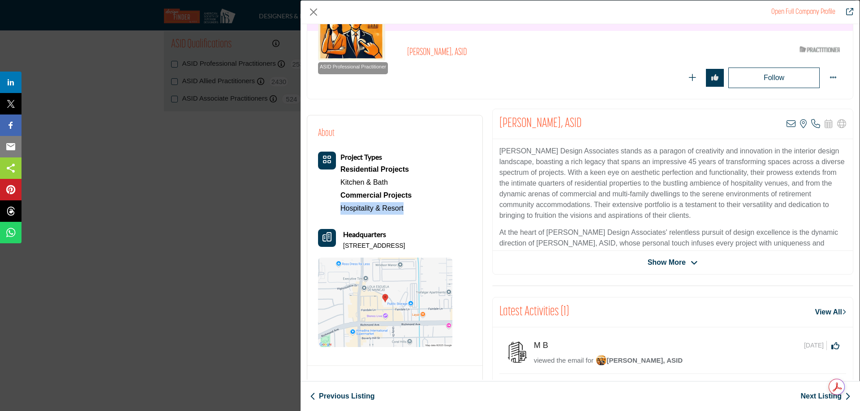
drag, startPoint x: 370, startPoint y: 256, endPoint x: 342, endPoint y: 248, distance: 29.3
click at [342, 248] on div "Headquarters 2950 Unity Dr, PO Box 571556, 77257-3651, USA" at bounding box center [385, 239] width 134 height 21
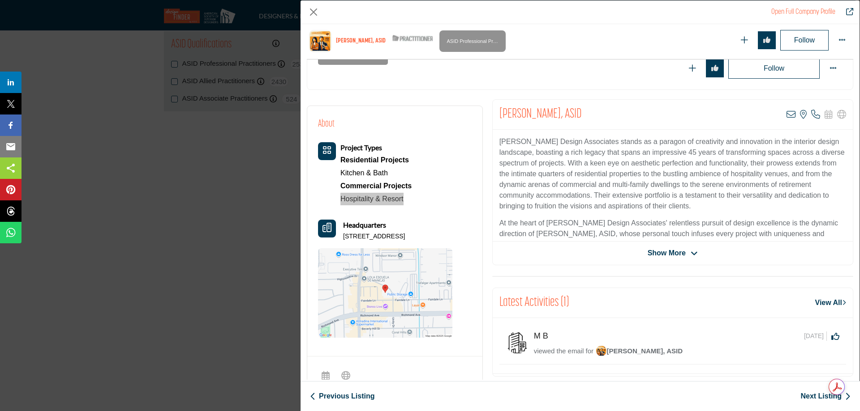
scroll to position [0, 0]
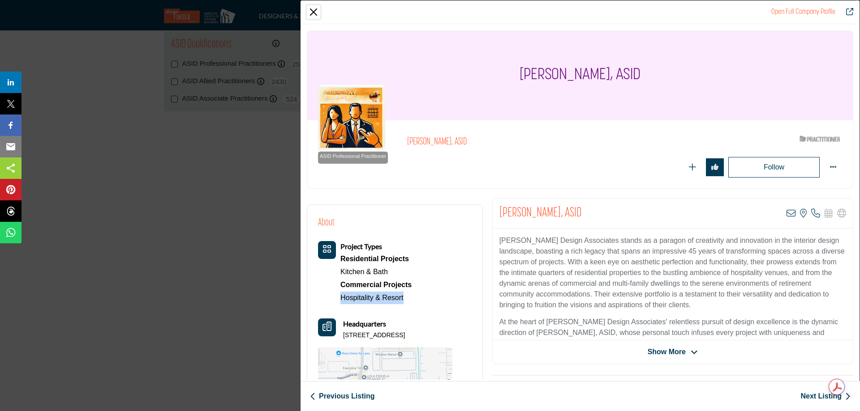
click at [311, 12] on button "Close" at bounding box center [313, 11] width 13 height 13
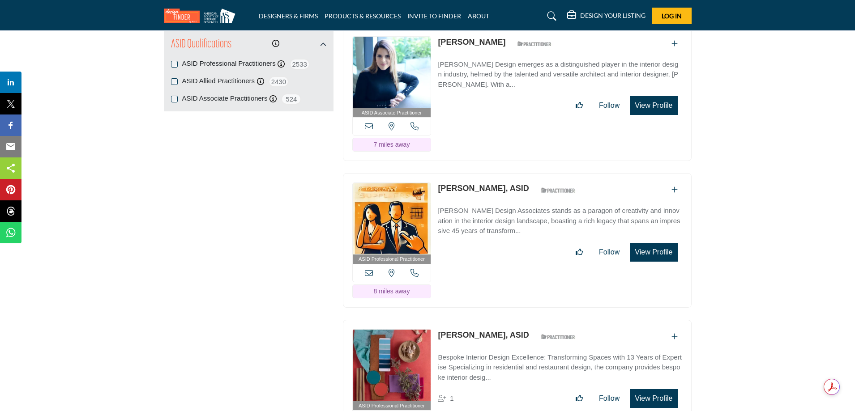
click at [653, 391] on button "View Profile" at bounding box center [653, 398] width 47 height 19
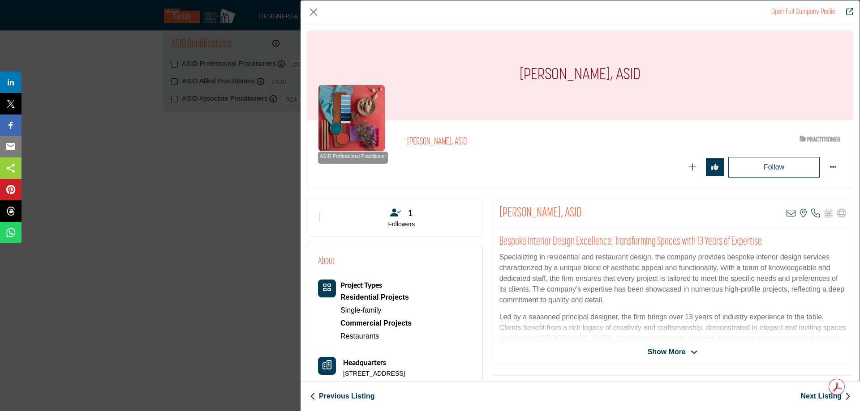
drag, startPoint x: 471, startPoint y: 141, endPoint x: 404, endPoint y: 139, distance: 66.7
click at [404, 139] on div "ASID Professional Practitioner ASID Professional Practitioners have successfull…" at bounding box center [580, 154] width 524 height 47
drag, startPoint x: 381, startPoint y: 339, endPoint x: 333, endPoint y: 340, distance: 47.5
click at [333, 340] on div "Project Types Residential Projects Single-family Commercial Projects Restaurants" at bounding box center [365, 311] width 94 height 63
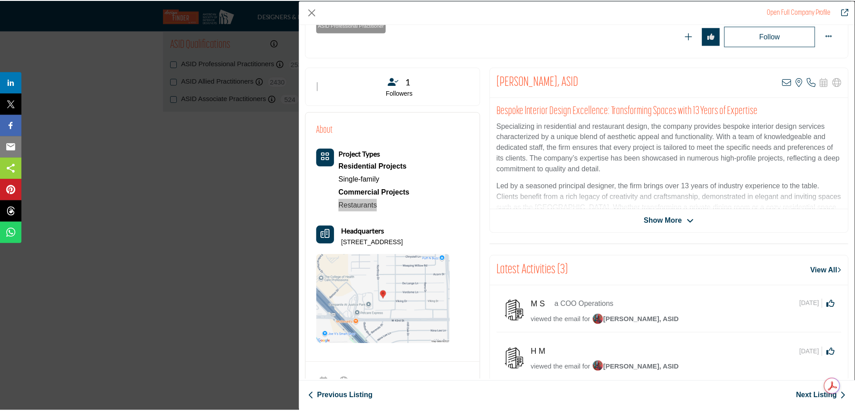
scroll to position [134, 0]
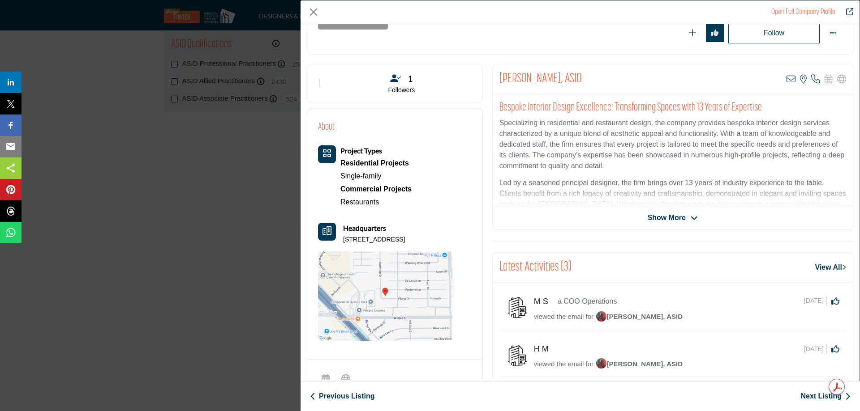
click at [443, 234] on div "Headquarters 6022 Viking Dr, 77092-4140, USA" at bounding box center [385, 233] width 134 height 21
drag, startPoint x: 437, startPoint y: 238, endPoint x: 339, endPoint y: 240, distance: 98.5
click at [341, 239] on div "Headquarters 6022 Viking Dr, 77092-4140, USA" at bounding box center [385, 233] width 134 height 21
click at [313, 13] on button "Close" at bounding box center [313, 11] width 13 height 13
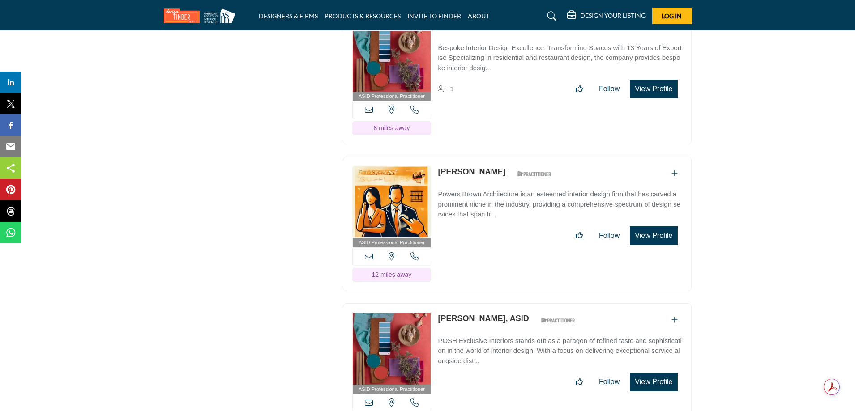
scroll to position [1505, 0]
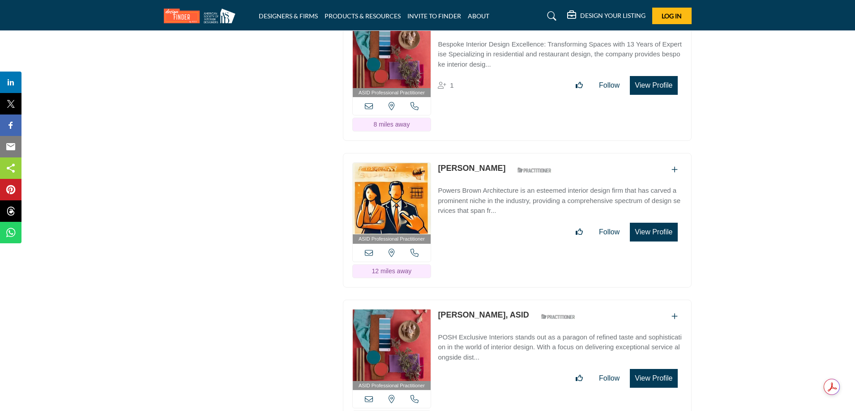
click at [654, 231] on button "View Profile" at bounding box center [653, 232] width 47 height 19
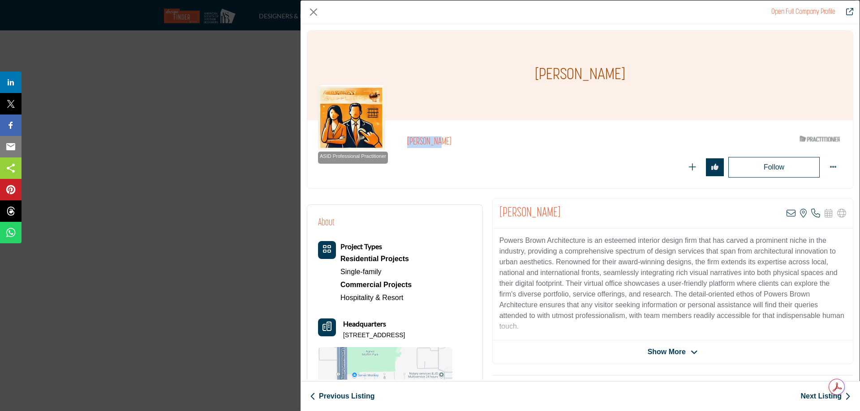
drag, startPoint x: 443, startPoint y: 141, endPoint x: 406, endPoint y: 141, distance: 36.7
click at [407, 141] on h2 "[PERSON_NAME]" at bounding box center [530, 143] width 246 height 12
drag, startPoint x: 405, startPoint y: 299, endPoint x: 334, endPoint y: 300, distance: 70.7
click at [334, 300] on div "Project Types Residential Projects Single-family Commercial Projects Hospitalit…" at bounding box center [365, 272] width 94 height 63
drag, startPoint x: 448, startPoint y: 337, endPoint x: 344, endPoint y: 336, distance: 103.9
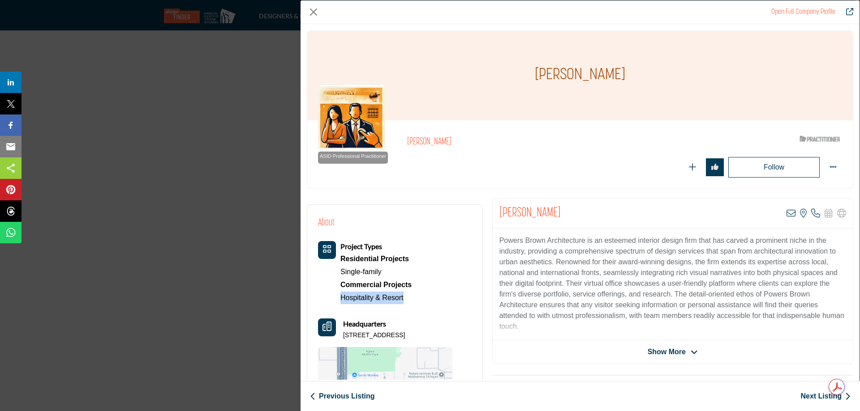
click at [344, 336] on p "10634 Knoboak Dr, 77043-2406, USA" at bounding box center [374, 335] width 62 height 9
click at [313, 11] on button "Close" at bounding box center [313, 11] width 13 height 13
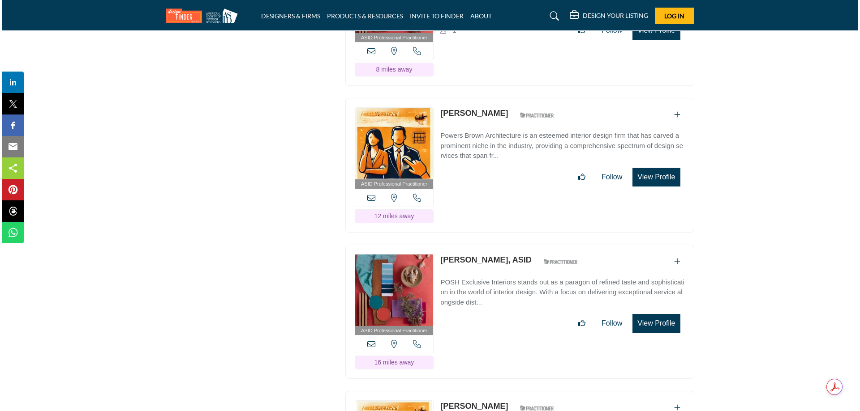
scroll to position [1595, 0]
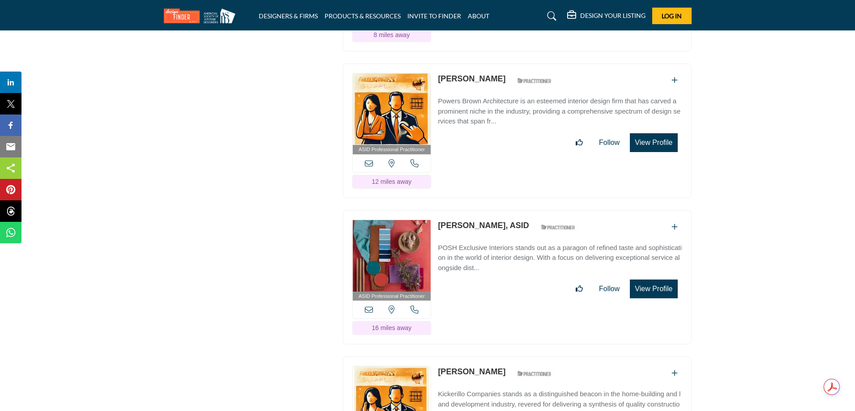
click at [655, 287] on button "View Profile" at bounding box center [653, 289] width 47 height 19
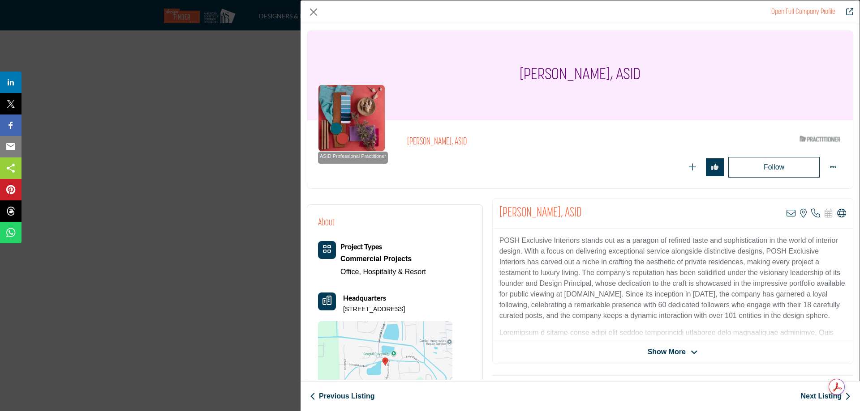
drag, startPoint x: 490, startPoint y: 140, endPoint x: 406, endPoint y: 141, distance: 83.3
click at [407, 141] on h2 "[PERSON_NAME], ASID" at bounding box center [530, 143] width 246 height 12
drag, startPoint x: 430, startPoint y: 273, endPoint x: 340, endPoint y: 279, distance: 90.2
click at [340, 279] on div "Project Types Commercial Projects Office, Hospitality & Resort" at bounding box center [385, 326] width 134 height 170
click at [467, 312] on div "About Project Types Commercial Projects Office, Hospitality & Resort Headquarte…" at bounding box center [395, 313] width 154 height 195
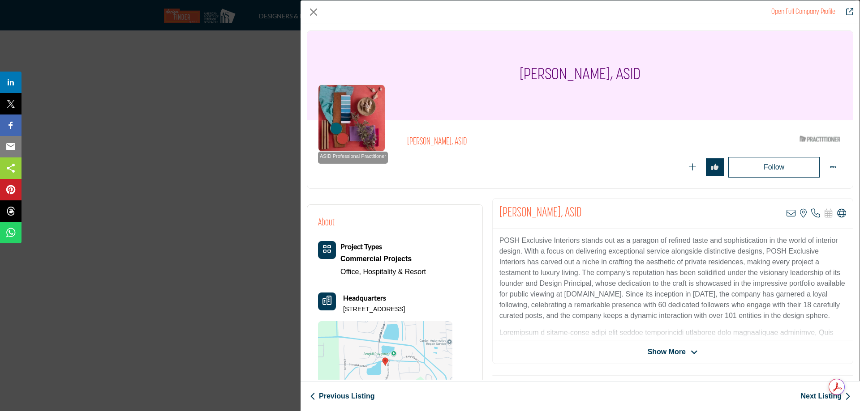
drag, startPoint x: 446, startPoint y: 307, endPoint x: 343, endPoint y: 312, distance: 103.1
click at [343, 312] on div "About Project Types Commercial Projects Office, Hospitality & Resort Headquarte…" at bounding box center [395, 313] width 154 height 195
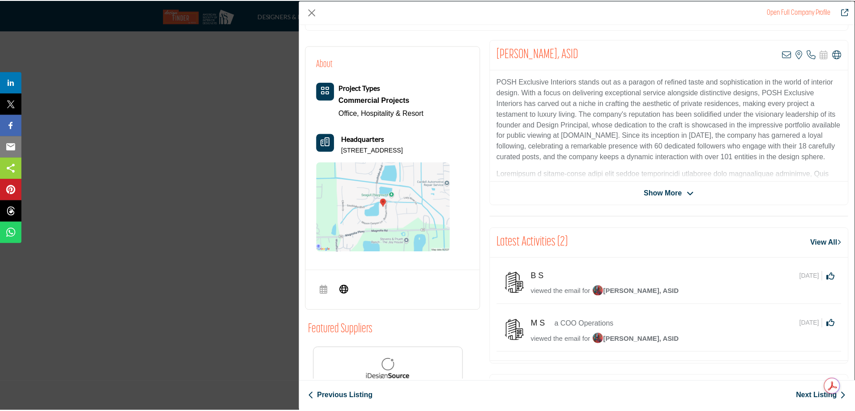
scroll to position [215, 0]
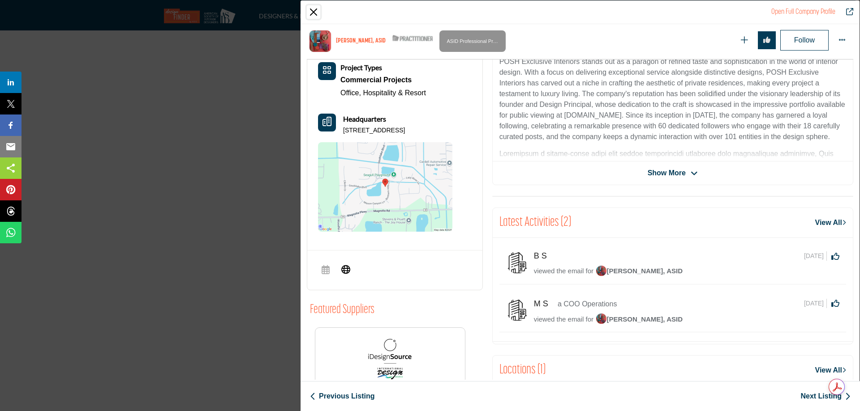
click at [313, 13] on button "Close" at bounding box center [313, 11] width 13 height 13
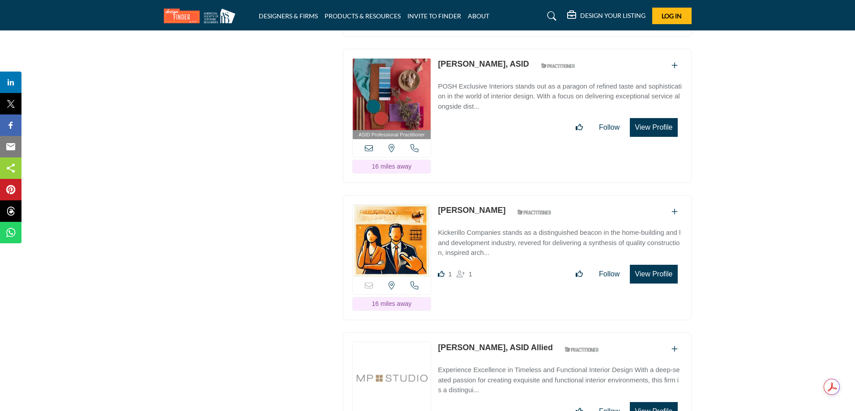
scroll to position [1774, 0]
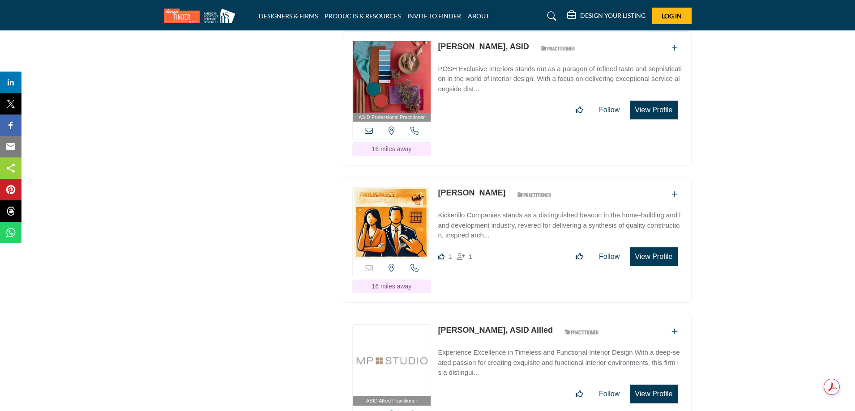
click at [651, 249] on button "View Profile" at bounding box center [653, 257] width 47 height 19
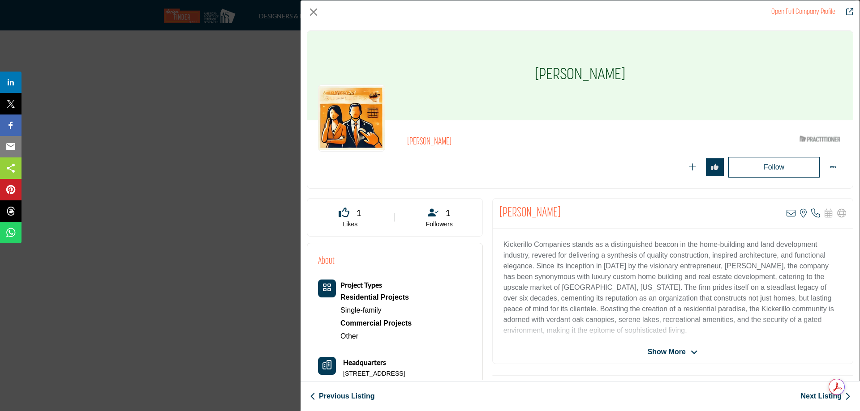
drag, startPoint x: 457, startPoint y: 143, endPoint x: 407, endPoint y: 142, distance: 49.7
click at [407, 142] on h2 "[PERSON_NAME]" at bounding box center [530, 143] width 246 height 12
click at [314, 13] on button "Close" at bounding box center [313, 11] width 13 height 13
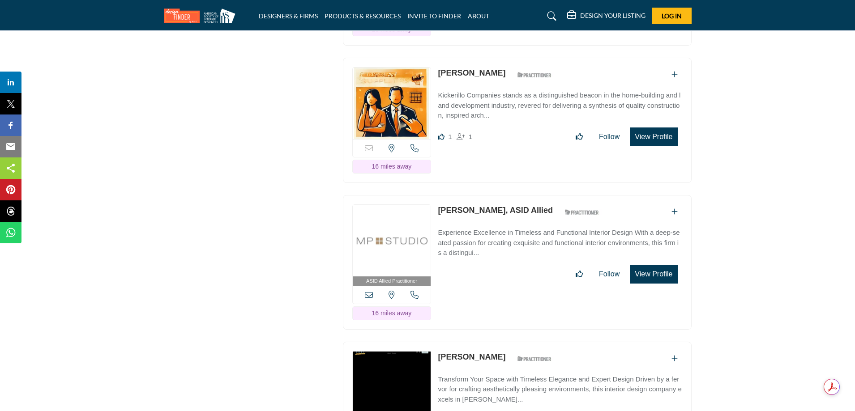
scroll to position [1908, 0]
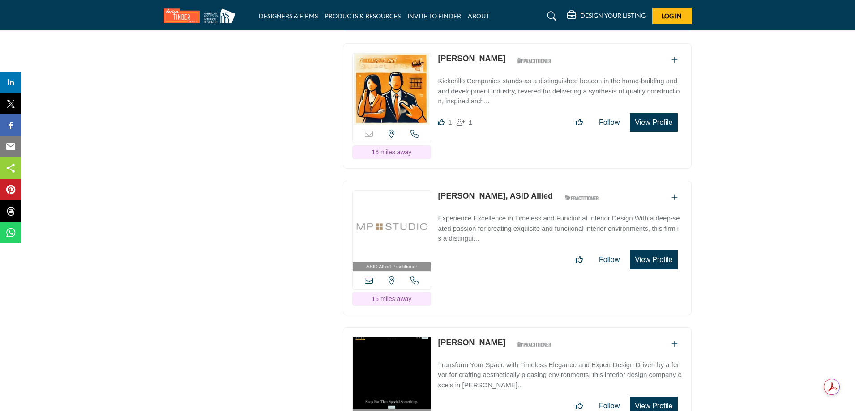
click at [514, 192] on link "[PERSON_NAME], ASID Allied" at bounding box center [495, 196] width 115 height 9
click at [644, 255] on button "View Profile" at bounding box center [653, 260] width 47 height 19
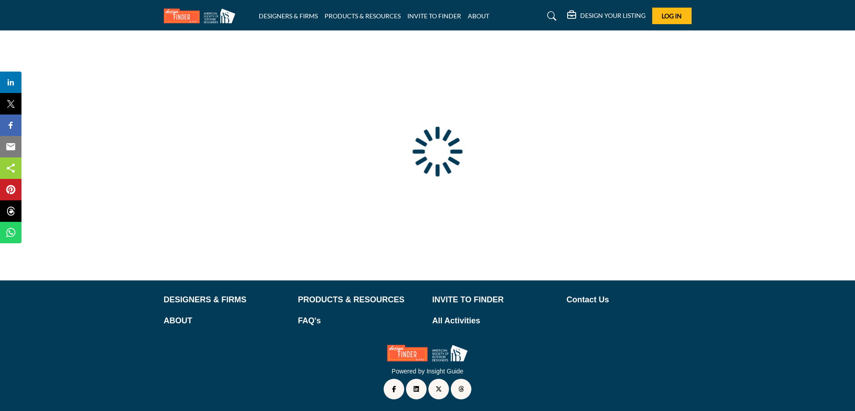
scroll to position [28, 0]
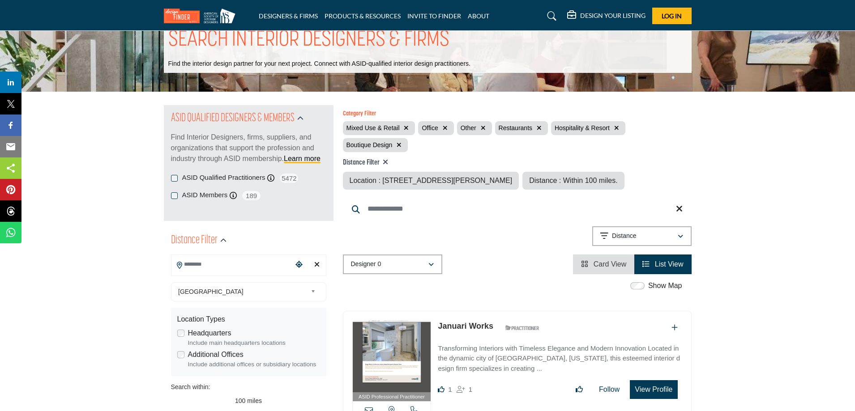
type input "**********"
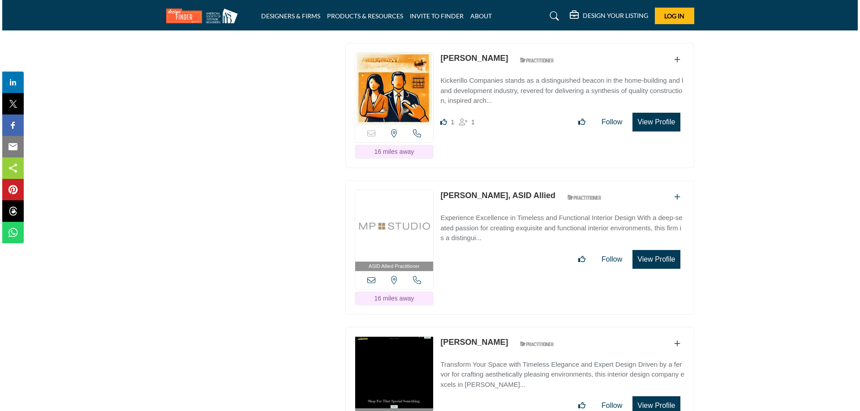
scroll to position [2042, 0]
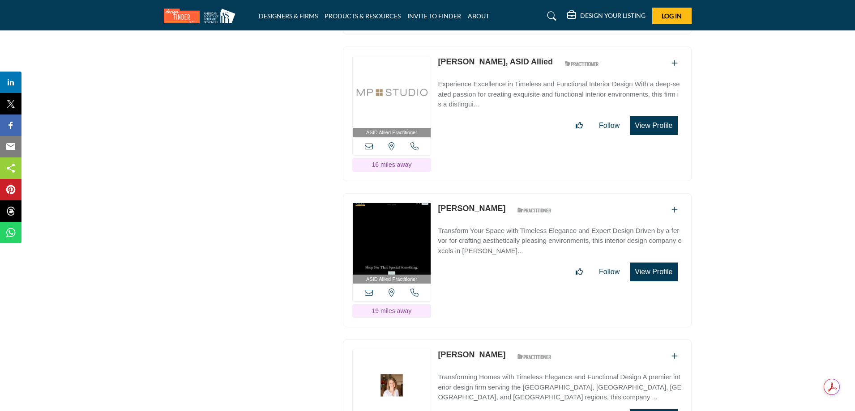
click at [661, 266] on button "View Profile" at bounding box center [653, 272] width 47 height 19
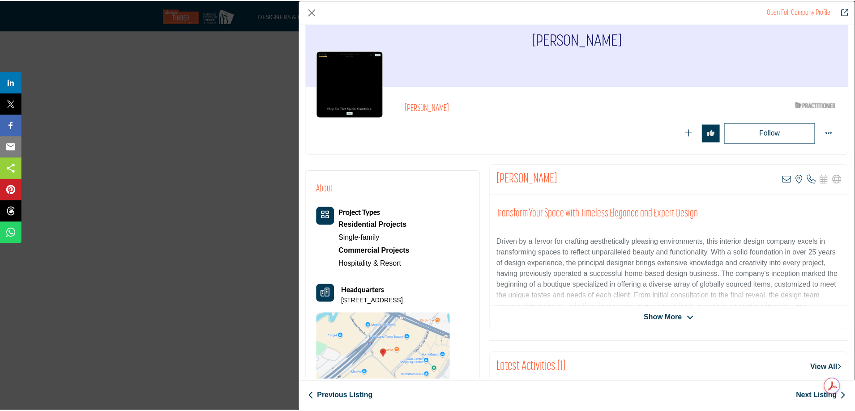
scroll to position [90, 0]
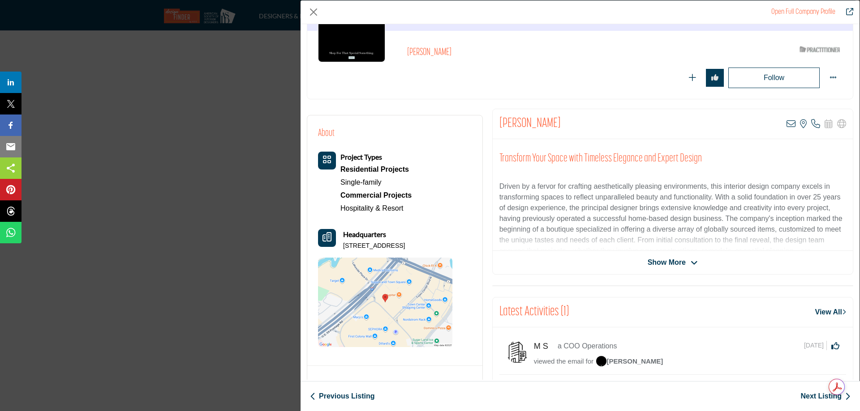
drag, startPoint x: 555, startPoint y: 128, endPoint x: 500, endPoint y: 124, distance: 54.7
click at [500, 124] on div "[PERSON_NAME] View email address of this listing View the location of this list…" at bounding box center [672, 124] width 360 height 30
click at [559, 127] on div "[PERSON_NAME] View email address of this listing View the location of this list…" at bounding box center [672, 124] width 360 height 30
drag, startPoint x: 561, startPoint y: 125, endPoint x: 498, endPoint y: 125, distance: 63.1
click at [498, 125] on div "[PERSON_NAME] View email address of this listing View the location of this list…" at bounding box center [672, 124] width 360 height 30
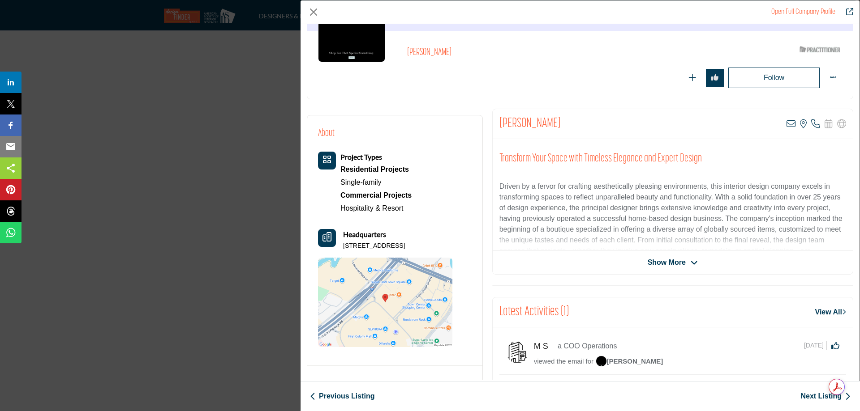
copy h2 "[PERSON_NAME]"
drag, startPoint x: 460, startPoint y: 59, endPoint x: 406, endPoint y: 57, distance: 53.7
click at [407, 57] on h2 "[PERSON_NAME]" at bounding box center [530, 53] width 246 height 12
copy h2 "[PERSON_NAME]"
drag, startPoint x: 405, startPoint y: 208, endPoint x: 336, endPoint y: 204, distance: 69.1
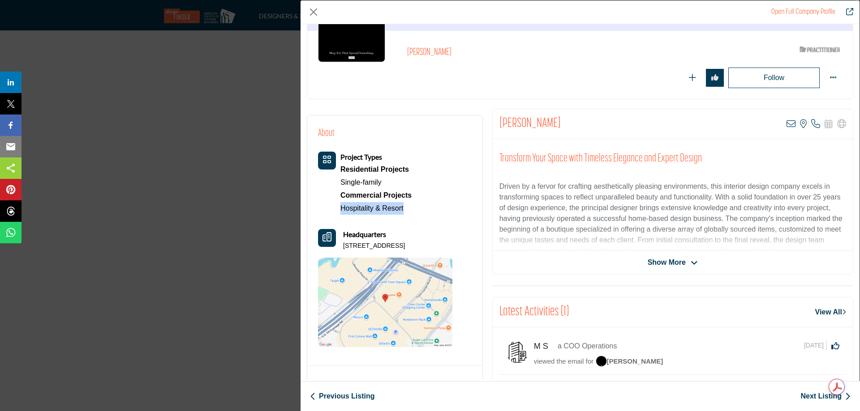
click at [336, 204] on div "Project Types Residential Projects Single-family Commercial Projects Hospitalit…" at bounding box center [365, 183] width 94 height 63
copy link "Hospitality & Resort"
drag, startPoint x: 442, startPoint y: 244, endPoint x: 340, endPoint y: 248, distance: 101.7
click at [340, 248] on div "About Project Types Residential Projects Single-family" at bounding box center [395, 236] width 154 height 221
copy p "[STREET_ADDRESS]"
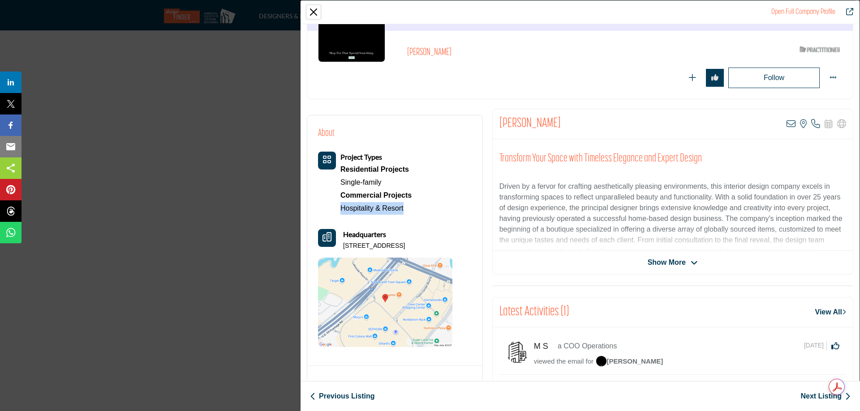
click at [310, 12] on button "Close" at bounding box center [313, 11] width 13 height 13
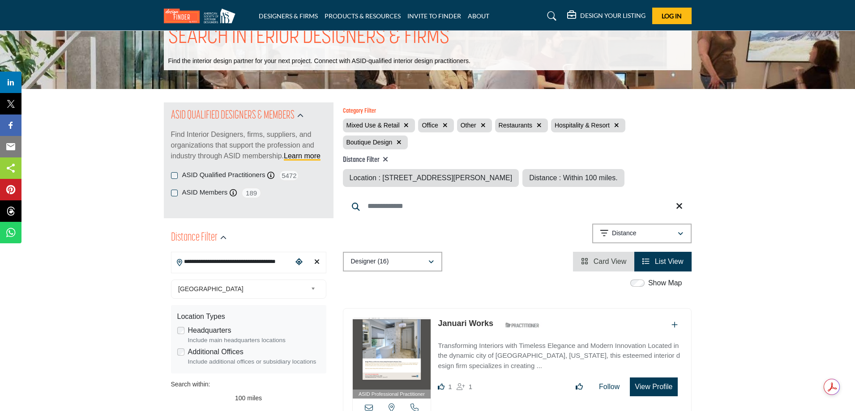
scroll to position [45, 0]
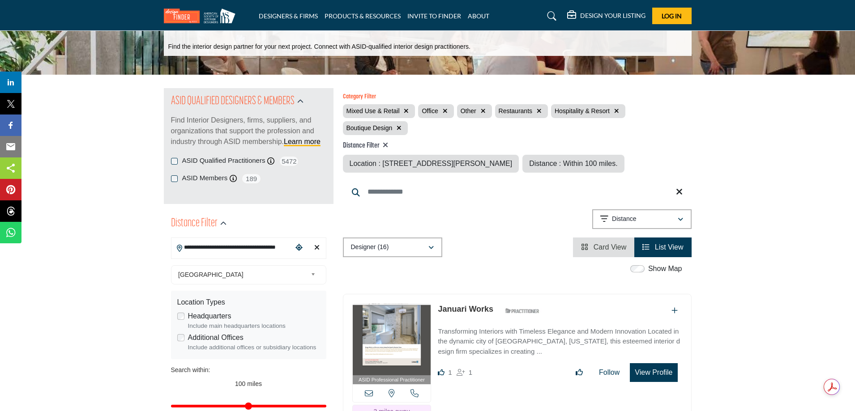
click at [316, 246] on icon "Clear search location" at bounding box center [316, 247] width 5 height 7
click at [315, 247] on icon "Clear search location" at bounding box center [316, 247] width 5 height 7
click at [286, 247] on input "**********" at bounding box center [231, 247] width 121 height 17
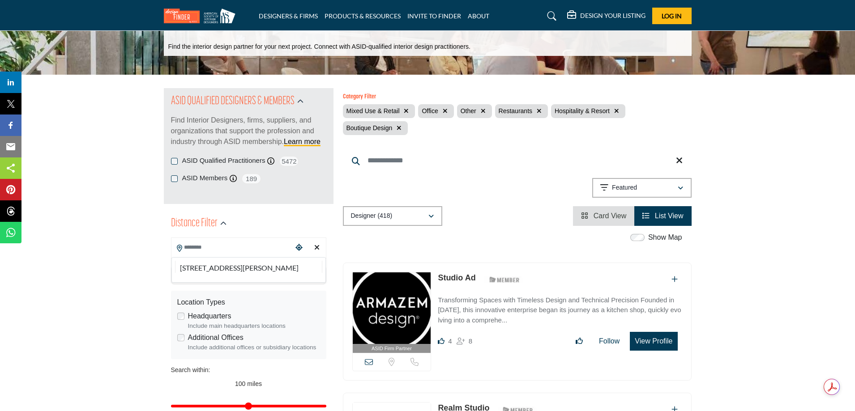
drag, startPoint x: 184, startPoint y: 246, endPoint x: 283, endPoint y: 244, distance: 99.0
click at [283, 244] on input "Search Location" at bounding box center [231, 247] width 121 height 17
drag, startPoint x: 316, startPoint y: 244, endPoint x: 228, endPoint y: 248, distance: 88.3
click at [316, 245] on icon "Clear search location" at bounding box center [316, 247] width 5 height 7
click at [228, 248] on input "Search Location" at bounding box center [231, 247] width 121 height 17
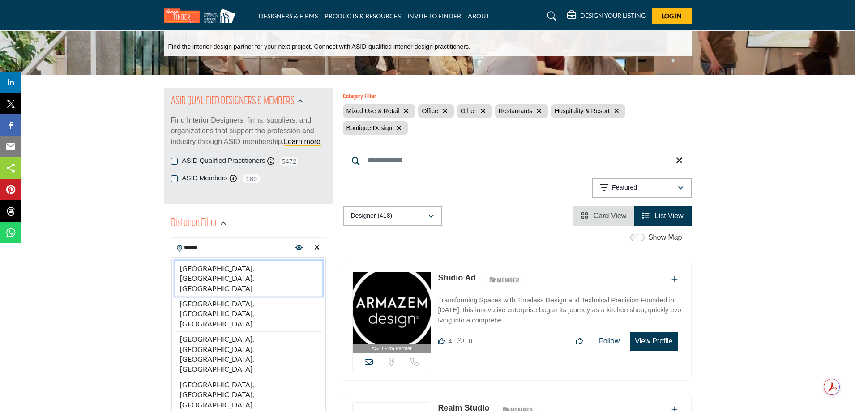
click at [236, 269] on li "[GEOGRAPHIC_DATA], [GEOGRAPHIC_DATA], [GEOGRAPHIC_DATA]" at bounding box center [248, 278] width 147 height 35
type input "**********"
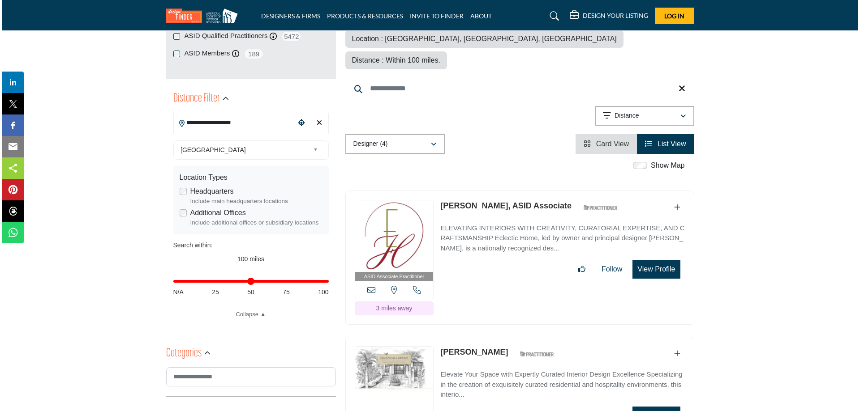
scroll to position [179, 0]
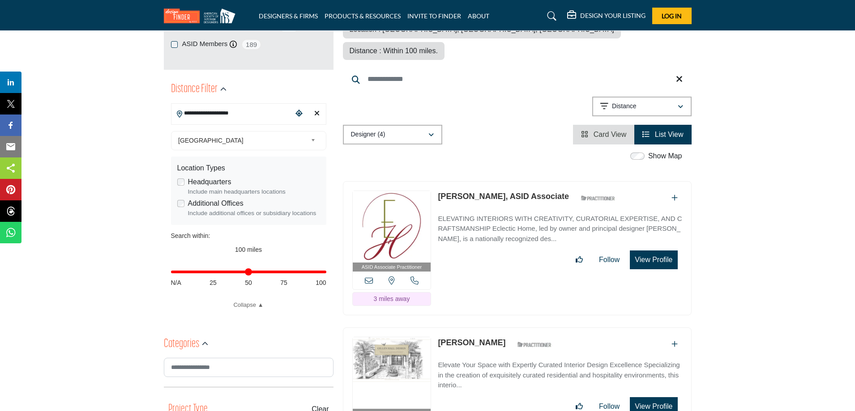
click at [650, 251] on button "View Profile" at bounding box center [653, 260] width 47 height 19
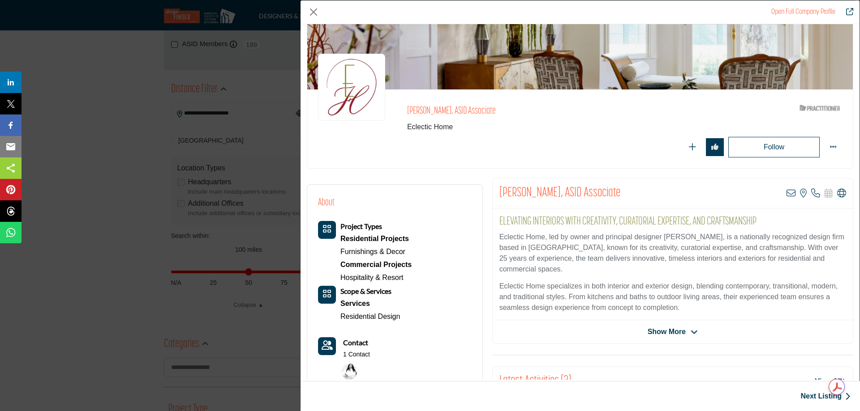
scroll to position [45, 0]
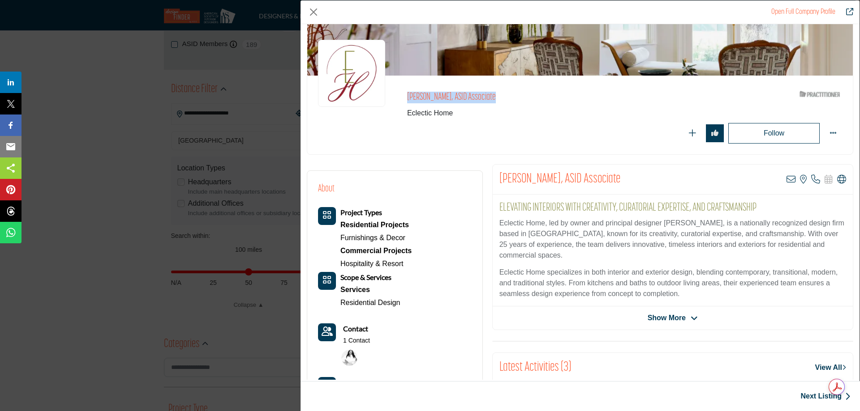
drag, startPoint x: 492, startPoint y: 98, endPoint x: 406, endPoint y: 96, distance: 86.9
click at [406, 96] on div "[PERSON_NAME], ASID Associate Eclectic Home ASID Qualified Practitioner who val…" at bounding box center [580, 114] width 524 height 57
copy h2 "[PERSON_NAME], ASID Associate"
drag, startPoint x: 406, startPoint y: 265, endPoint x: 333, endPoint y: 264, distance: 73.9
click at [333, 264] on div "Project Types Residential Projects Furnishings & Decor Commercial Projects Hosp…" at bounding box center [365, 238] width 94 height 63
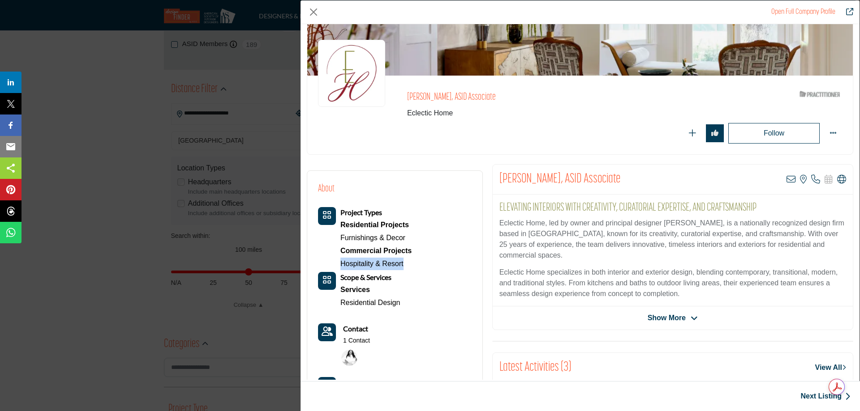
copy link "Hospitality & Resort"
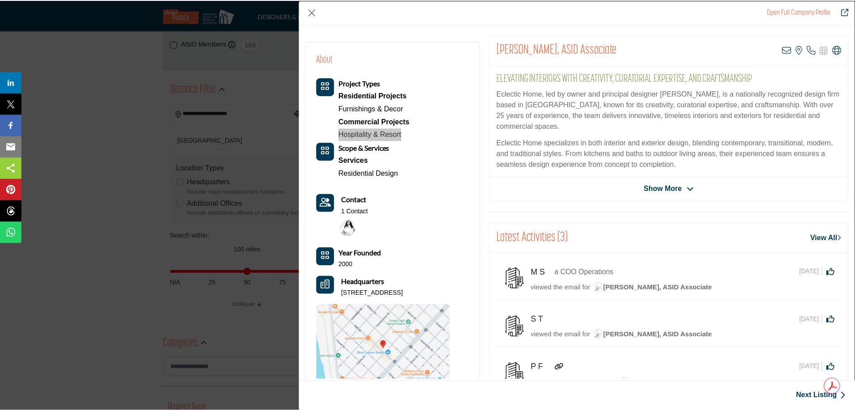
scroll to position [215, 0]
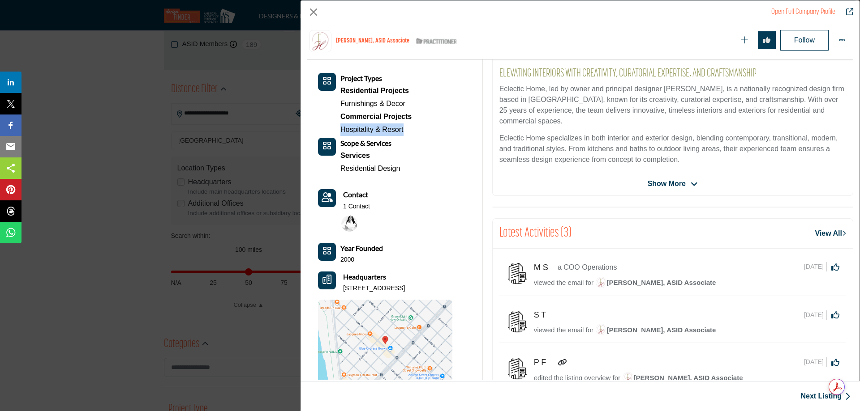
drag, startPoint x: 443, startPoint y: 293, endPoint x: 340, endPoint y: 292, distance: 103.4
click at [340, 292] on div "Headquarters [STREET_ADDRESS]" at bounding box center [385, 282] width 134 height 21
copy p "[STREET_ADDRESS]"
click at [312, 13] on button "Close" at bounding box center [313, 11] width 13 height 13
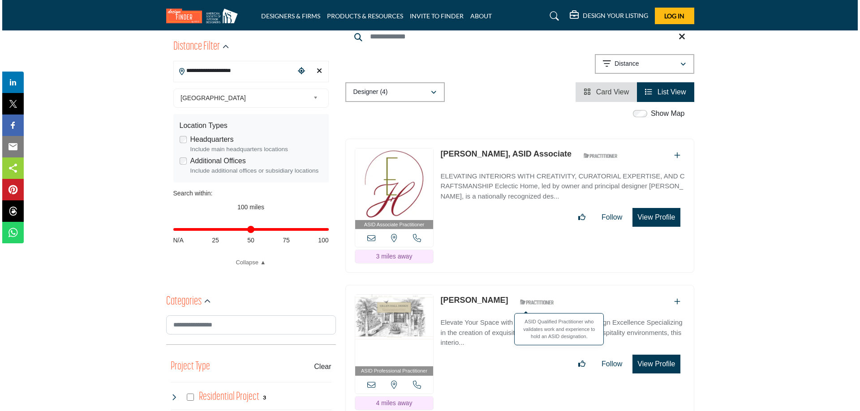
scroll to position [269, 0]
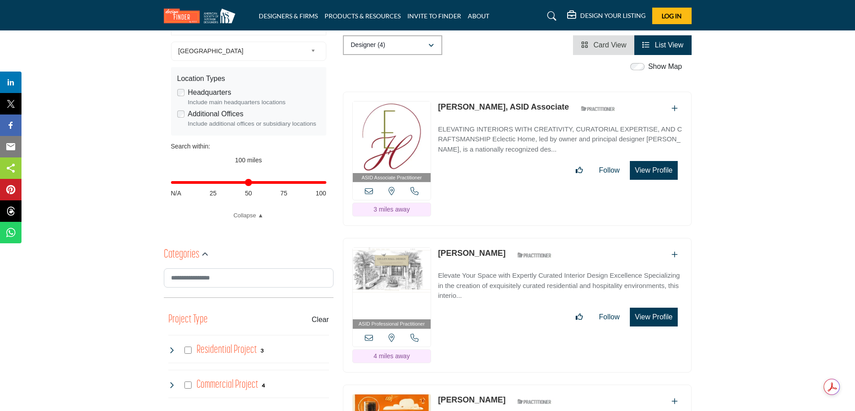
click at [646, 308] on button "View Profile" at bounding box center [653, 317] width 47 height 19
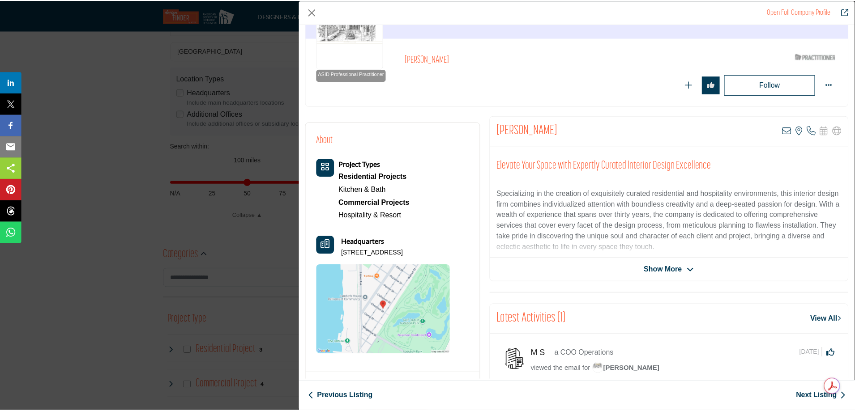
scroll to position [90, 0]
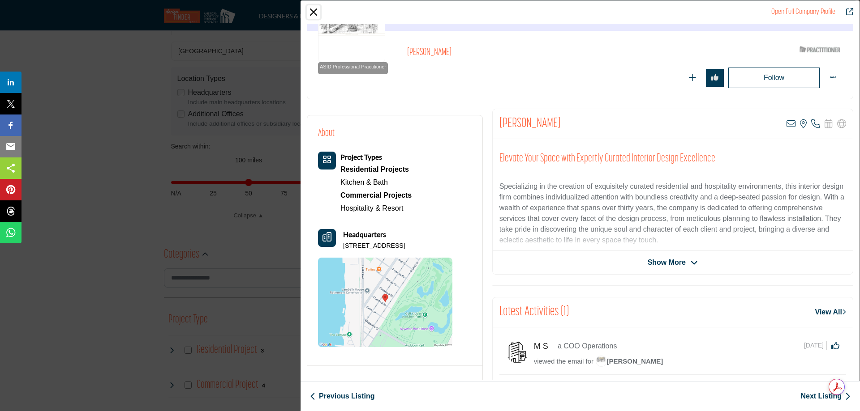
click at [312, 12] on button "Close" at bounding box center [313, 11] width 13 height 13
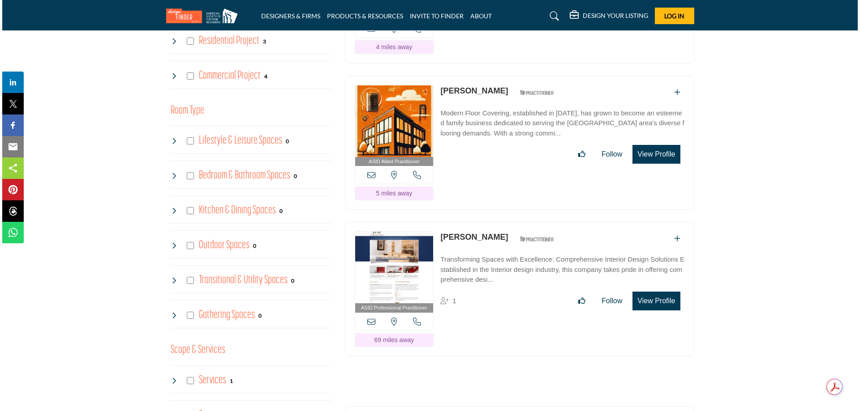
scroll to position [582, 0]
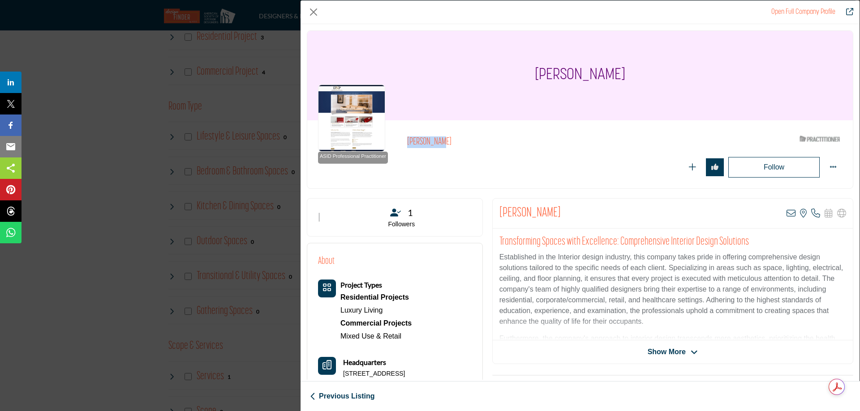
drag, startPoint x: 447, startPoint y: 145, endPoint x: 408, endPoint y: 145, distance: 39.4
click at [407, 145] on h2 "[PERSON_NAME]" at bounding box center [530, 143] width 246 height 12
copy h2 "[PERSON_NAME]"
drag, startPoint x: 390, startPoint y: 309, endPoint x: 337, endPoint y: 309, distance: 52.8
click at [337, 309] on div "Project Types Residential Projects Luxury Living Commercial Projects Mixed Use …" at bounding box center [365, 311] width 94 height 63
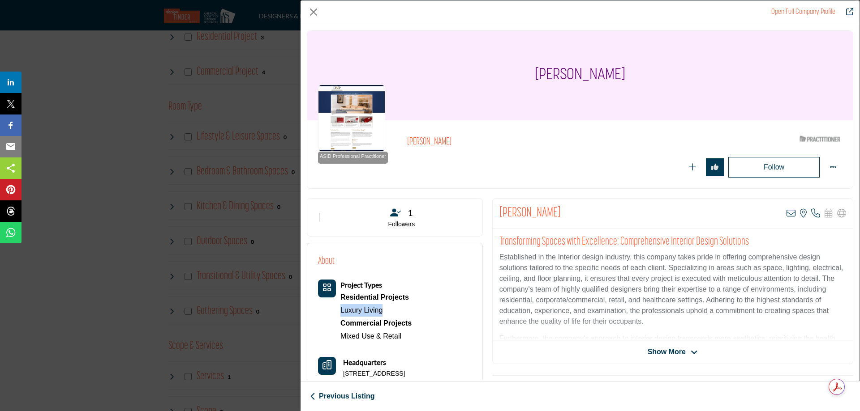
copy link "Luxury Living"
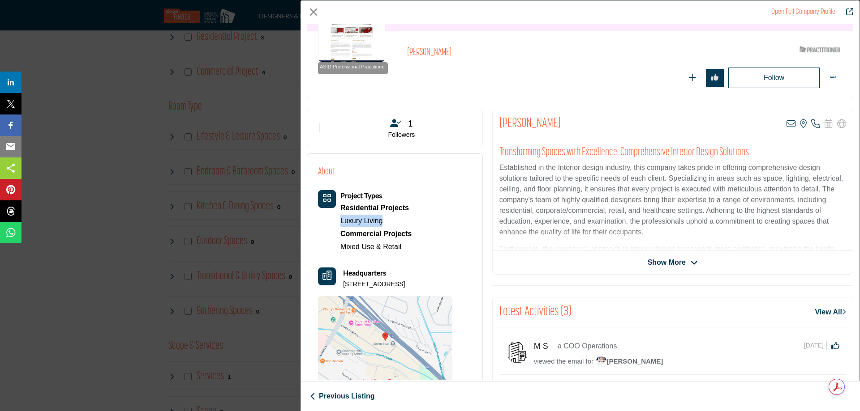
scroll to position [93, 0]
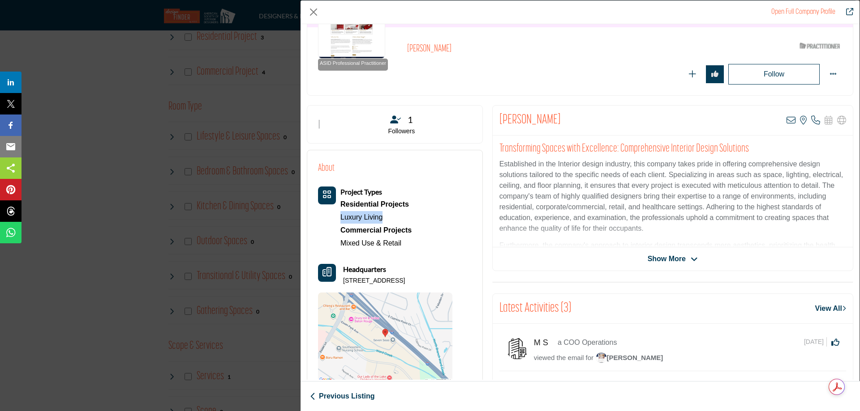
drag, startPoint x: 466, startPoint y: 373, endPoint x: 366, endPoint y: 339, distance: 105.2
click at [363, 346] on div "Project Types Residential Projects Luxury Living" at bounding box center [385, 285] width 134 height 196
click at [405, 286] on p "[STREET_ADDRESS]" at bounding box center [374, 281] width 62 height 9
drag, startPoint x: 464, startPoint y: 281, endPoint x: 359, endPoint y: 288, distance: 104.6
click at [359, 285] on p "[STREET_ADDRESS]" at bounding box center [374, 281] width 62 height 9
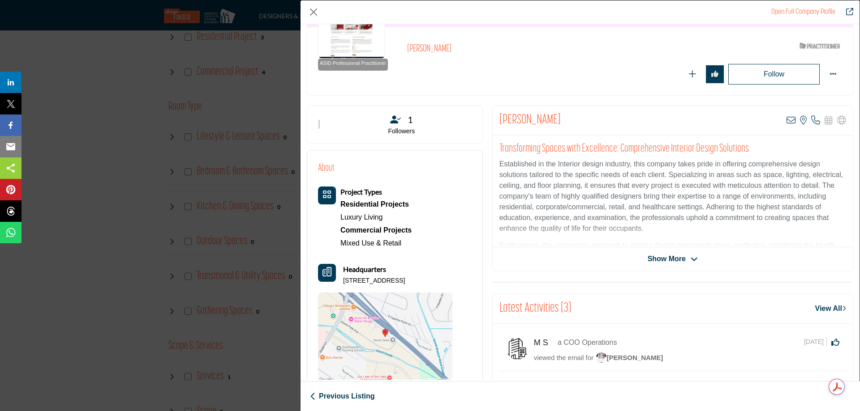
drag, startPoint x: 356, startPoint y: 293, endPoint x: 342, endPoint y: 282, distance: 18.3
click at [342, 282] on div "Headquarters [STREET_ADDRESS]" at bounding box center [385, 274] width 134 height 21
copy p "[STREET_ADDRESS]"
click at [582, 61] on div "[PERSON_NAME] ASID Qualified Practitioner who validates work and experience to …" at bounding box center [624, 61] width 435 height 47
